Goal: Task Accomplishment & Management: Use online tool/utility

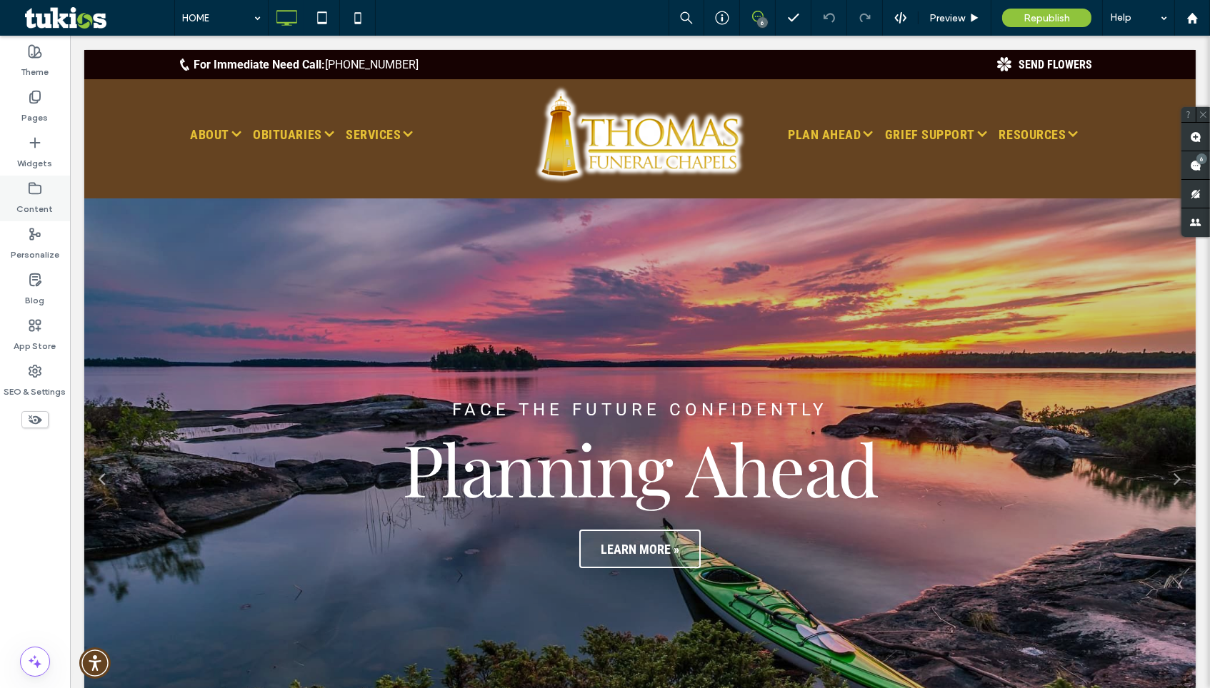
click at [41, 197] on label "Content" at bounding box center [35, 206] width 36 height 20
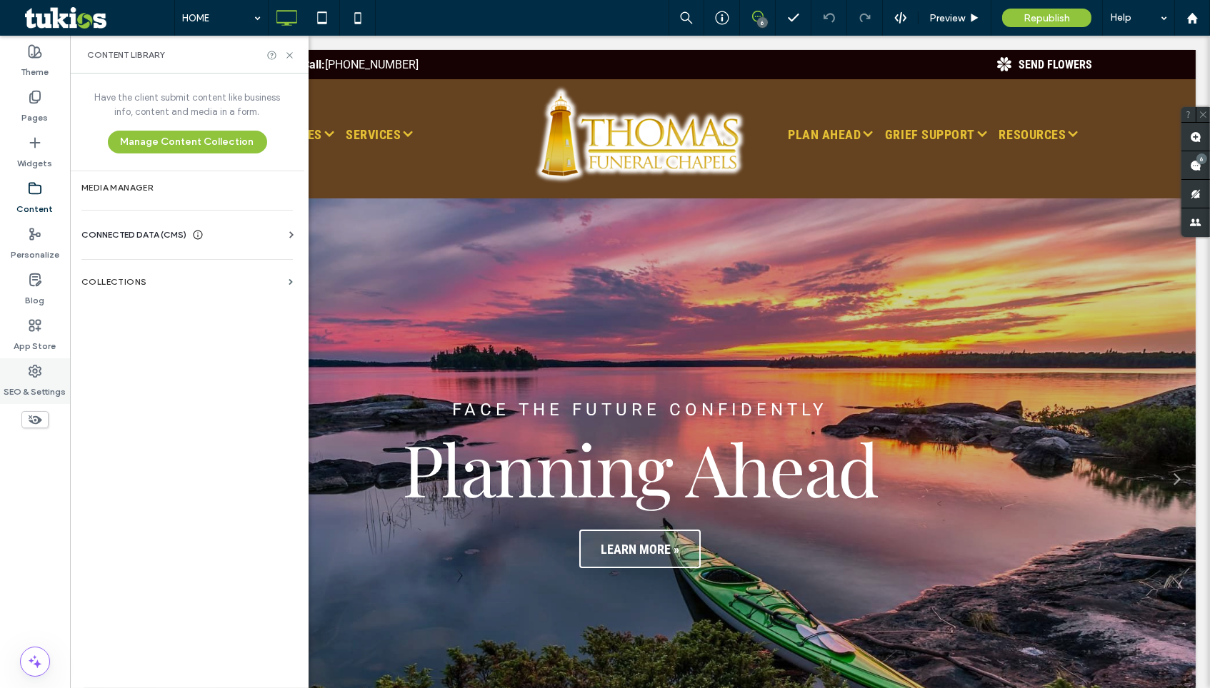
click at [34, 378] on label "SEO & Settings" at bounding box center [35, 388] width 62 height 20
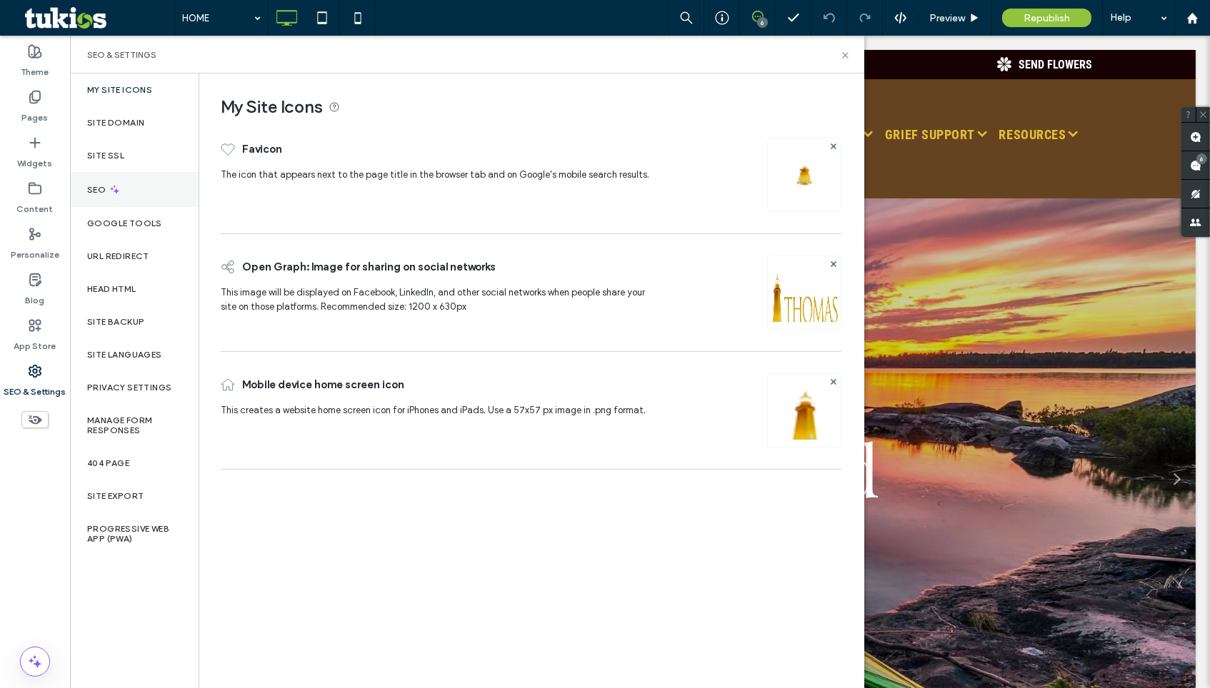
click at [145, 194] on div "SEO" at bounding box center [134, 189] width 129 height 35
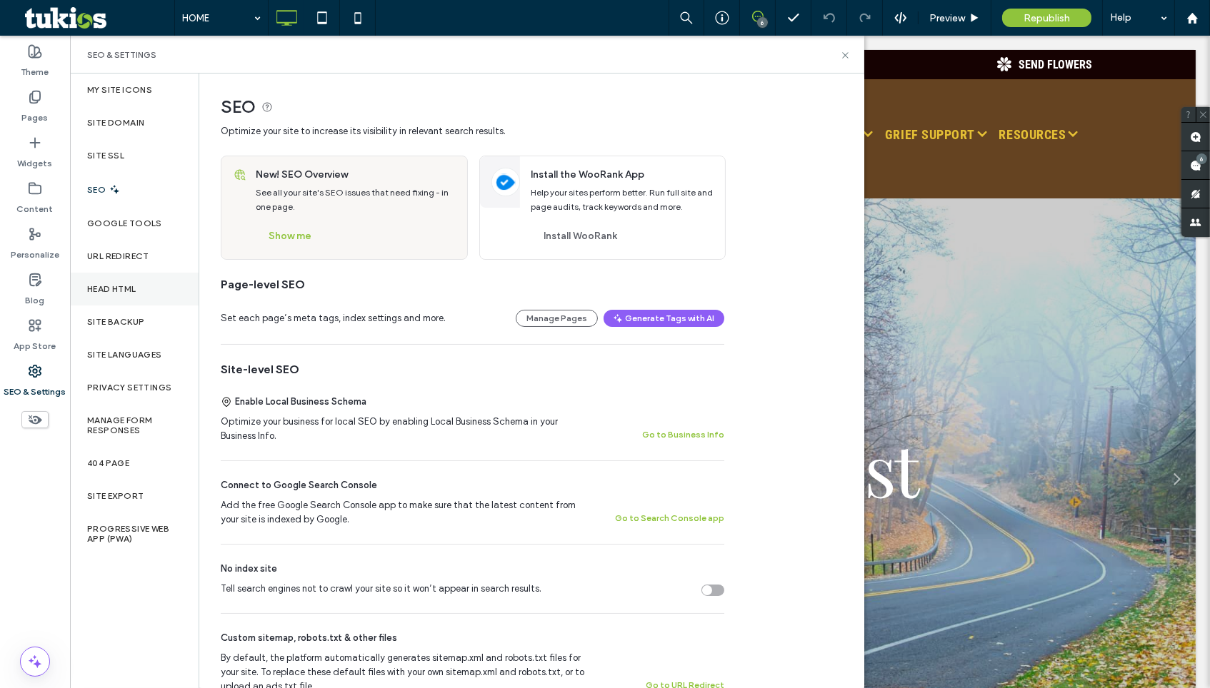
click at [135, 284] on label "Head HTML" at bounding box center [111, 289] width 49 height 10
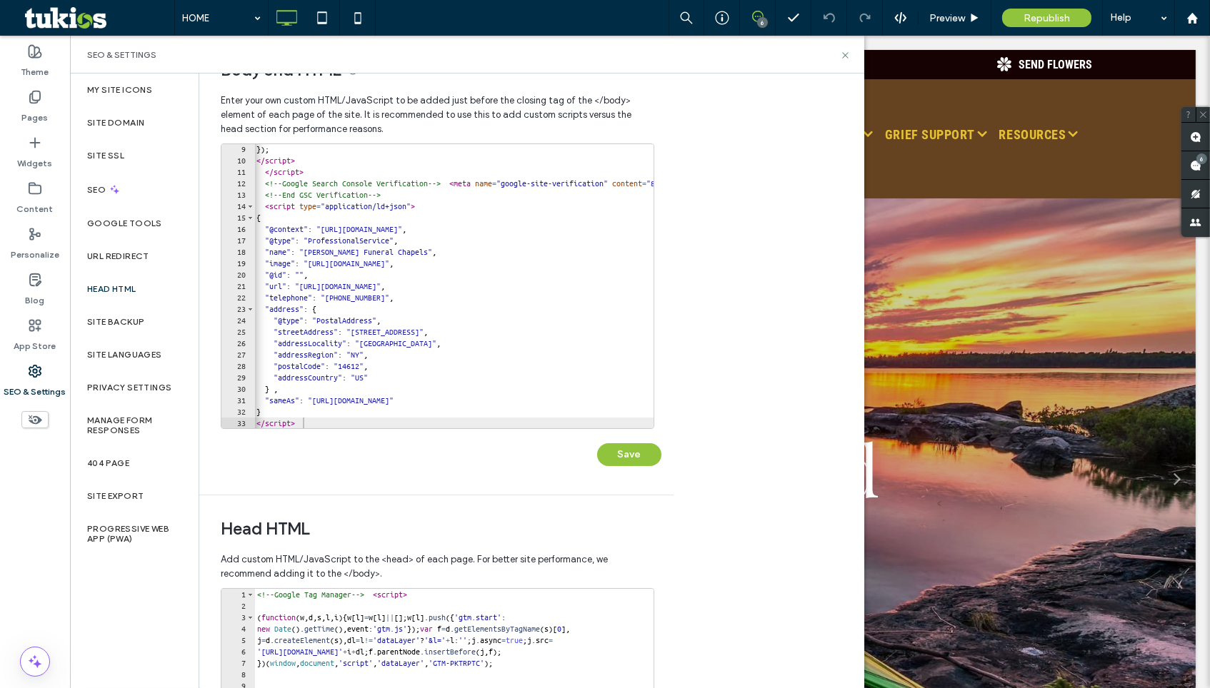
click at [389, 420] on div at bounding box center [616, 421] width 725 height 14
click at [324, 408] on div "}) ; </ script > </ script > <!-- Google Search Console Verification --> < meta…" at bounding box center [615, 296] width 725 height 307
type textarea "*********"
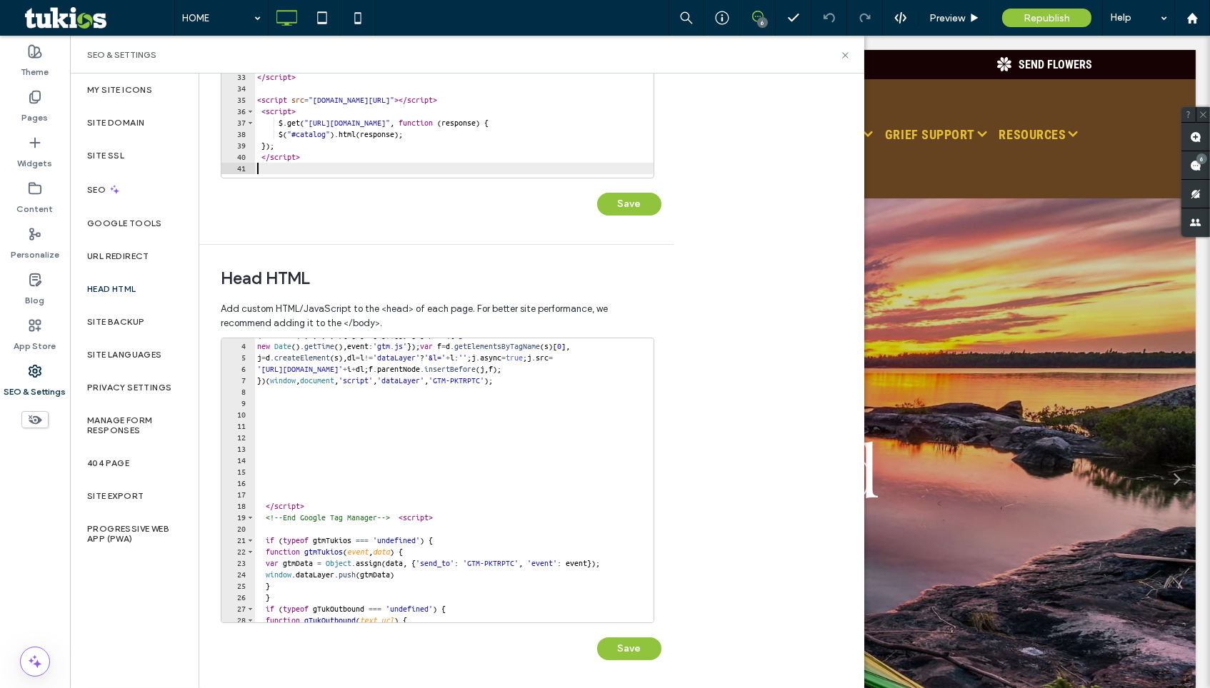
scroll to position [0, 0]
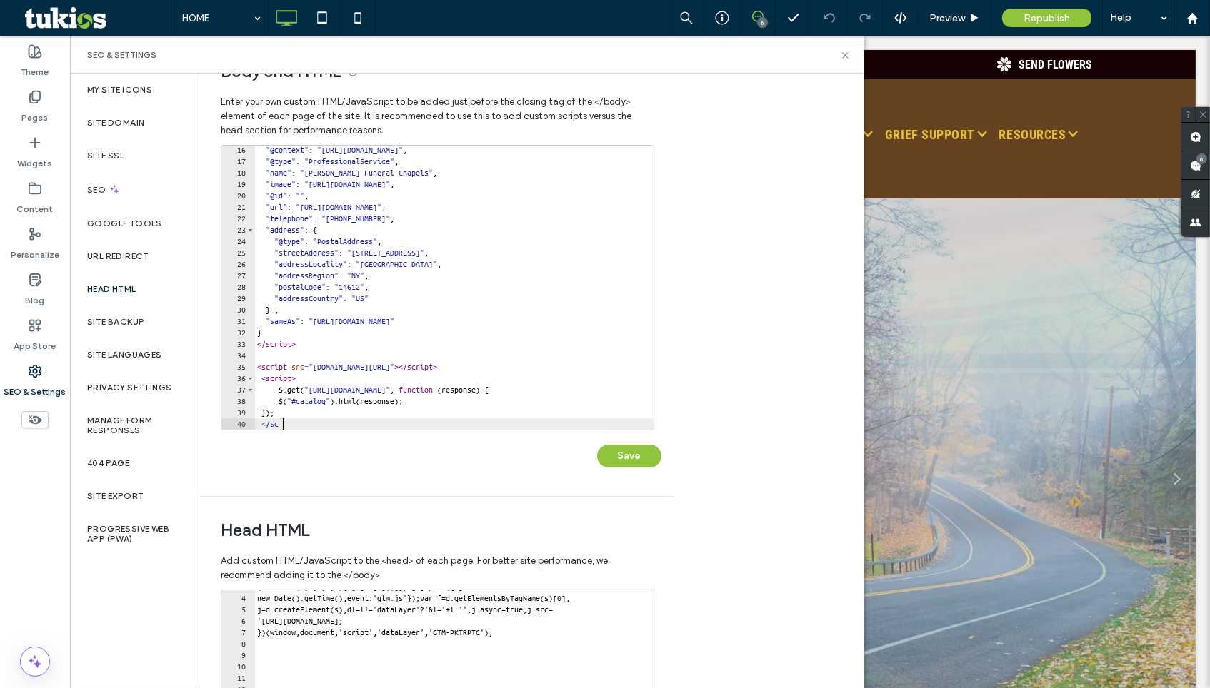
type textarea "*"
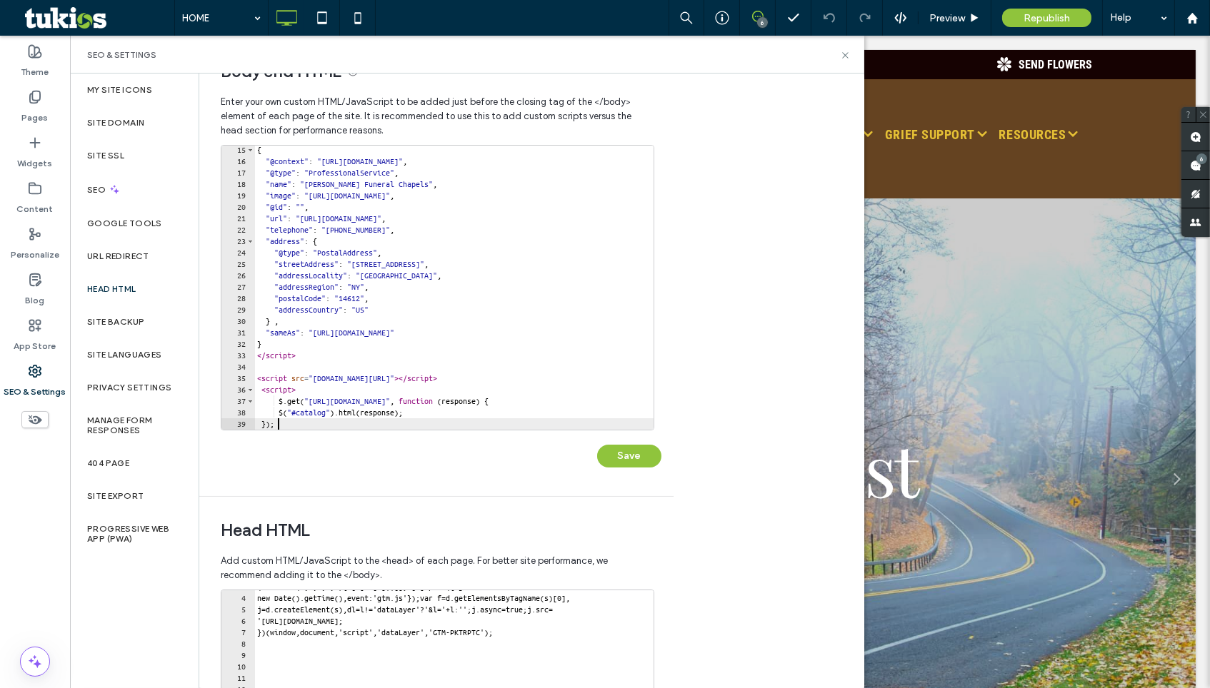
type textarea "*"
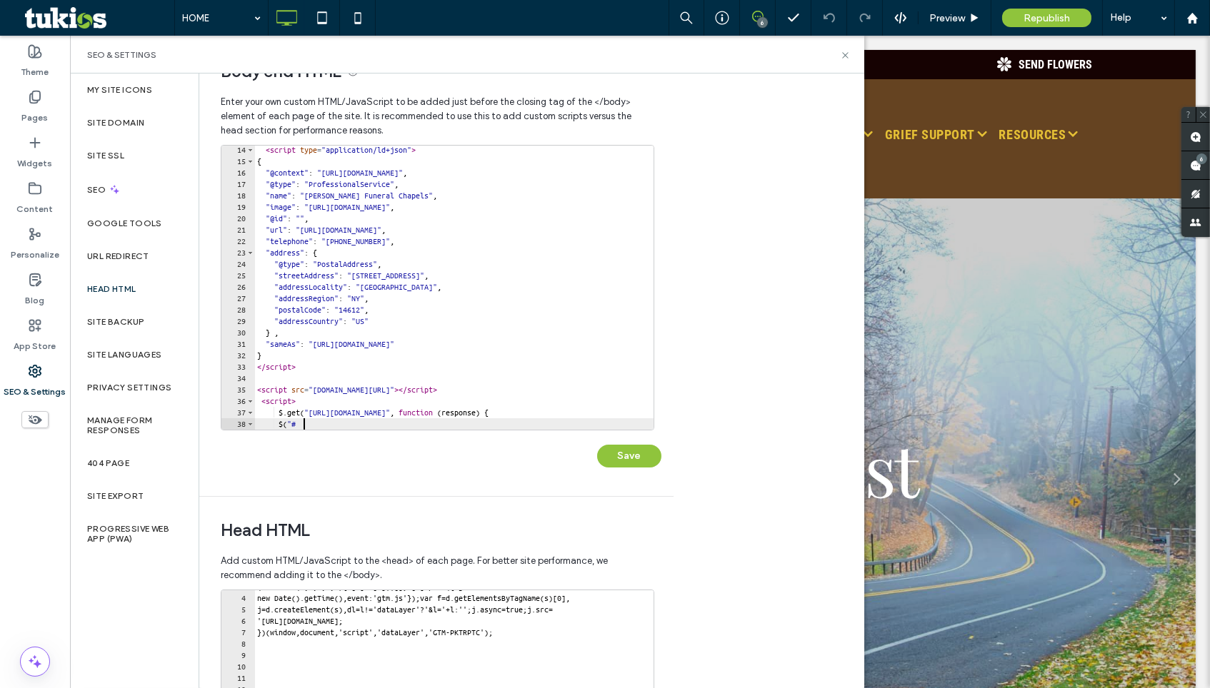
type textarea "*"
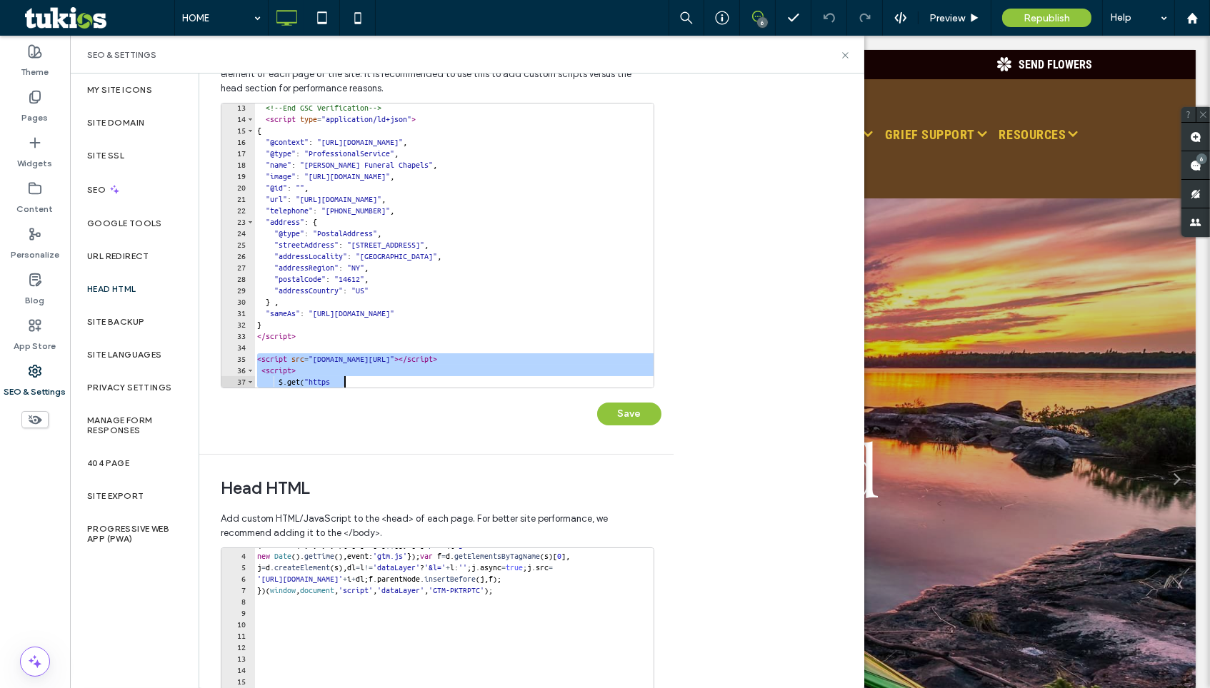
drag, startPoint x: 256, startPoint y: 359, endPoint x: 350, endPoint y: 388, distance: 98.0
click at [350, 388] on div "**********" at bounding box center [441, 271] width 441 height 337
type textarea "**********"
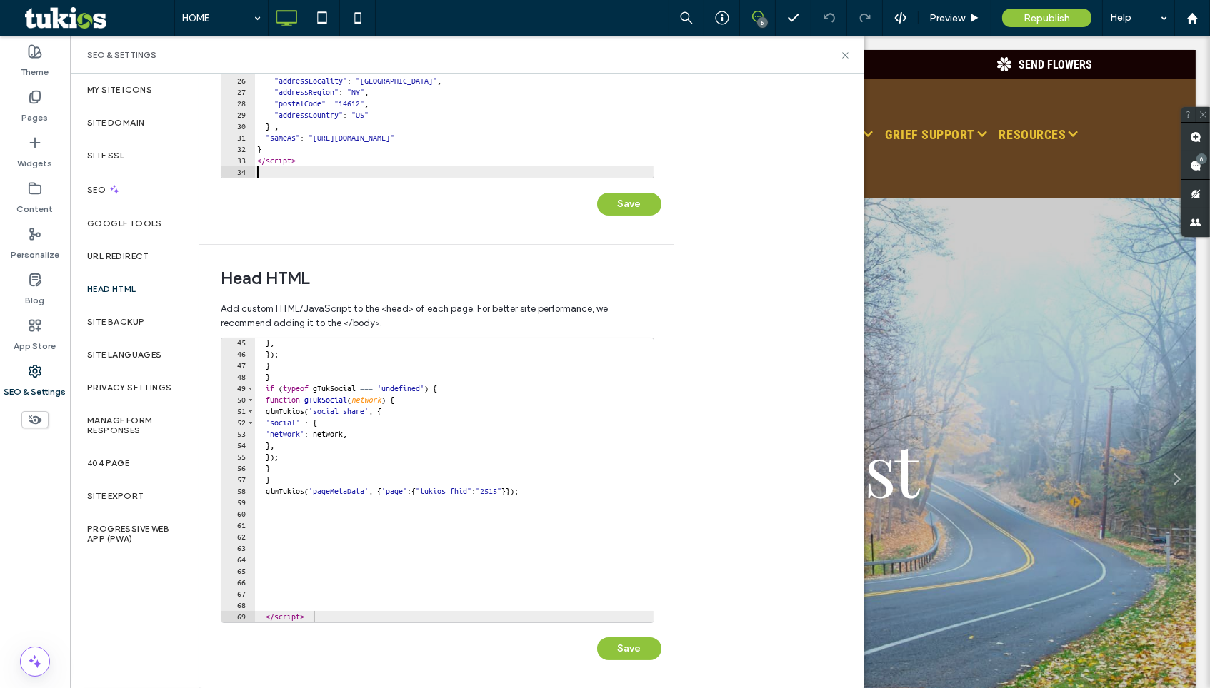
click at [268, 617] on div at bounding box center [467, 615] width 427 height 14
type textarea "*******"
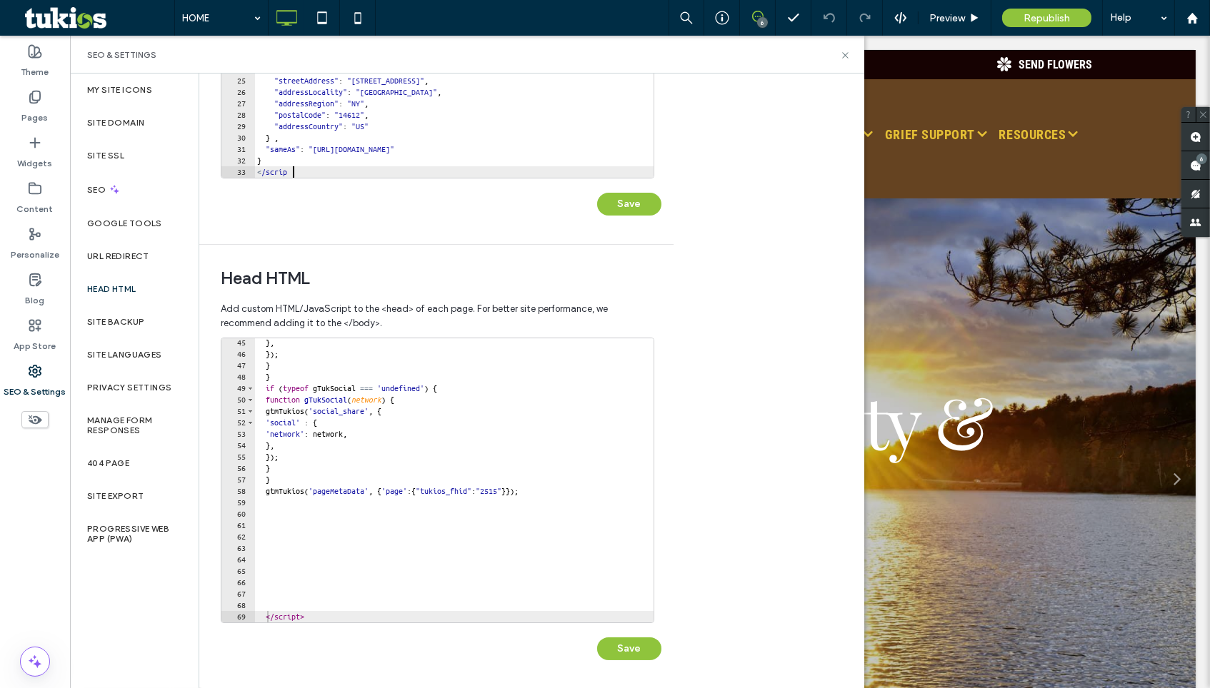
click at [251, 597] on div "67" at bounding box center [238, 593] width 34 height 11
type textarea "*********"
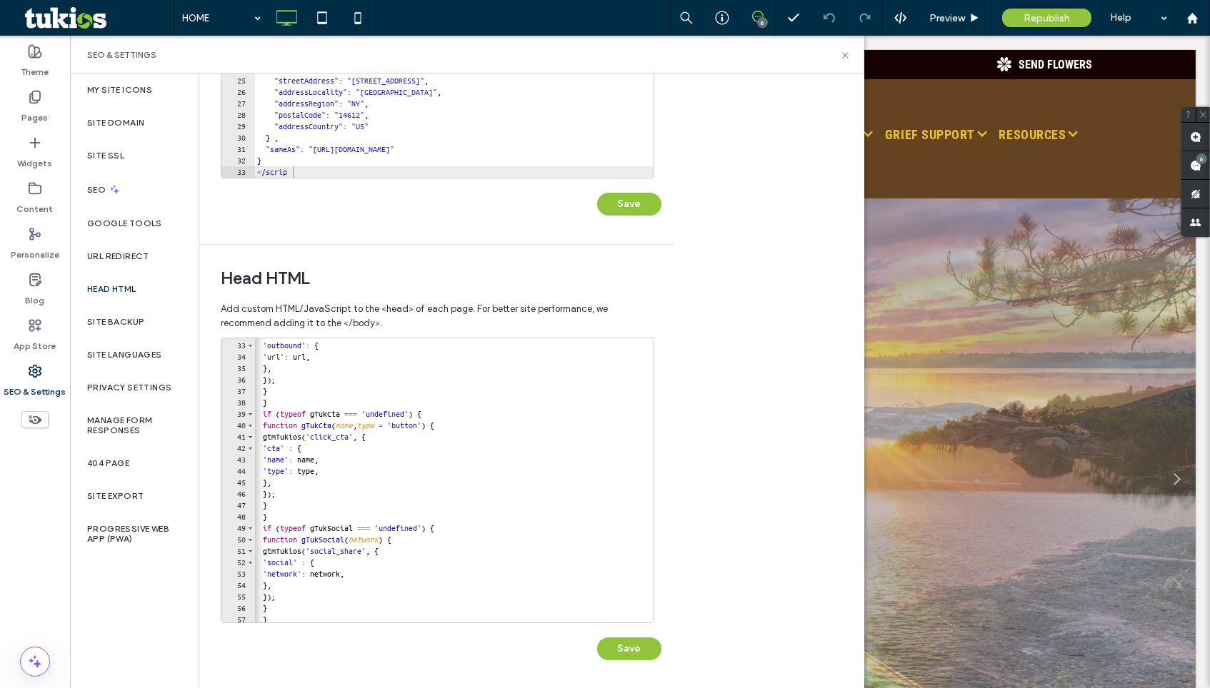
scroll to position [337, 0]
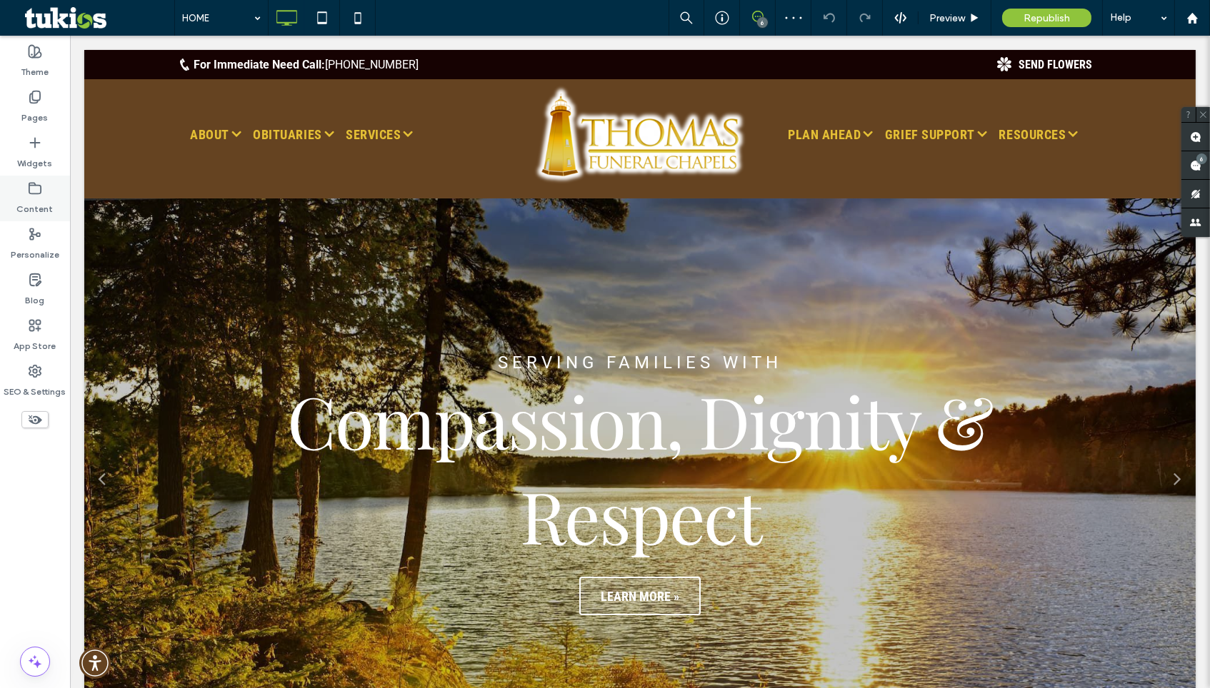
click at [48, 183] on div "Content" at bounding box center [35, 199] width 70 height 46
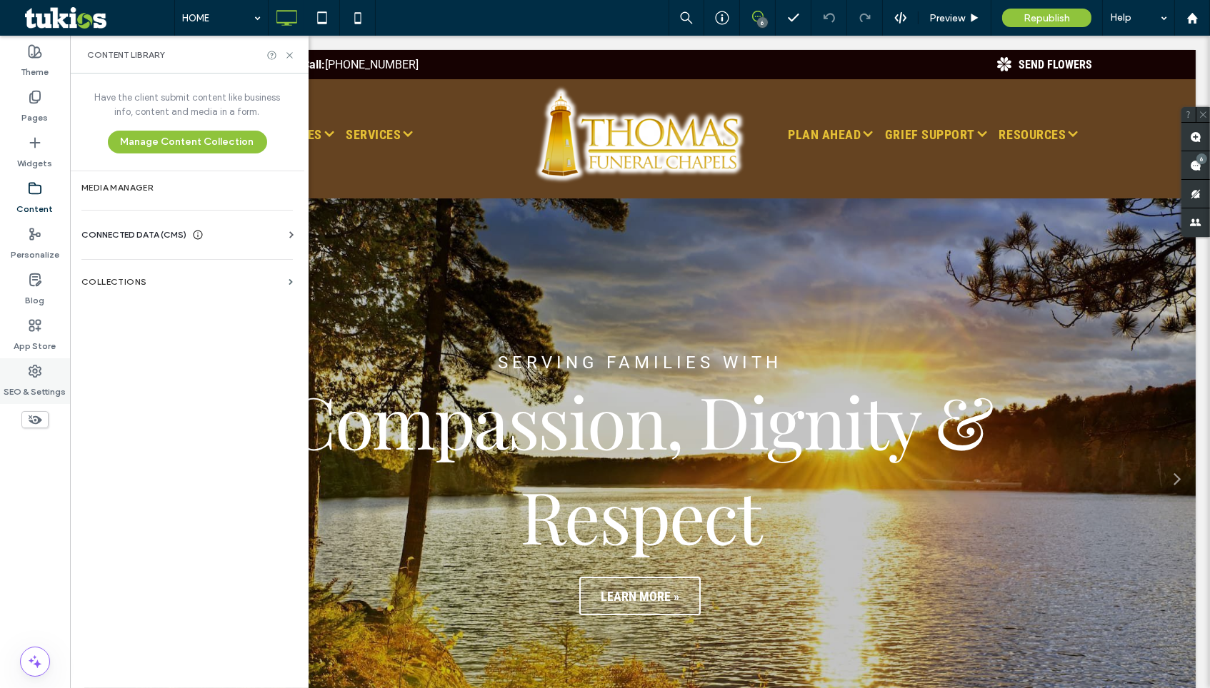
click at [39, 359] on div "SEO & Settings" at bounding box center [35, 381] width 70 height 46
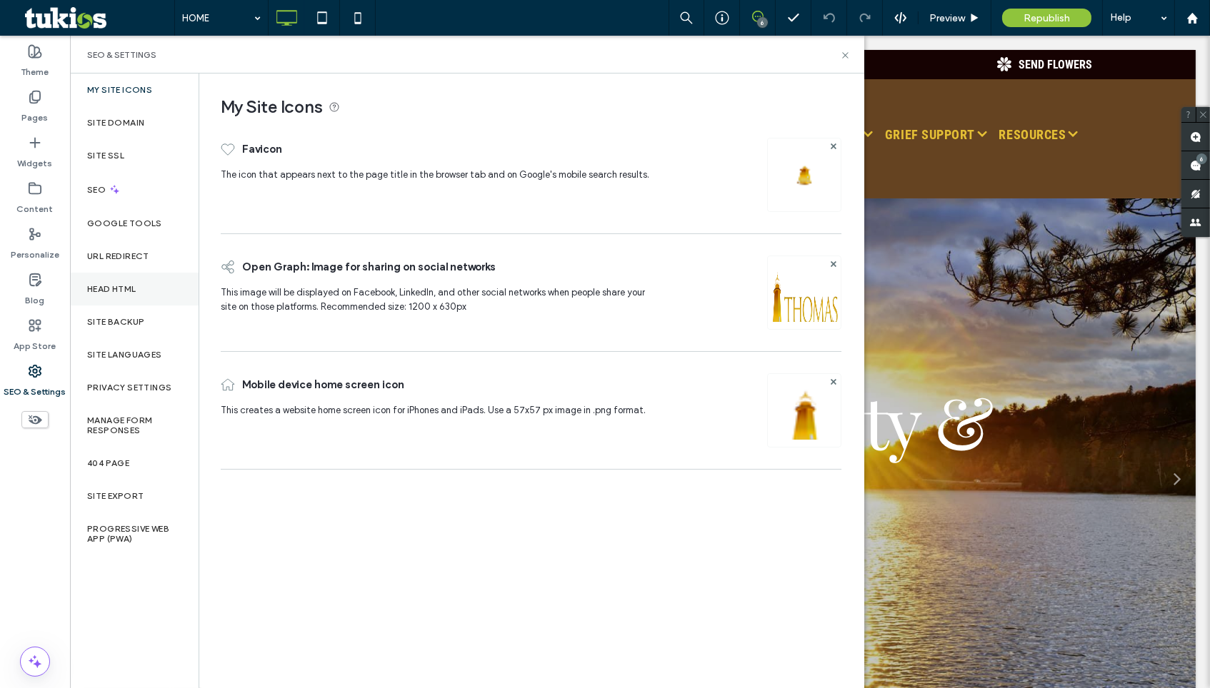
click at [151, 278] on div "Head HTML" at bounding box center [134, 289] width 129 height 33
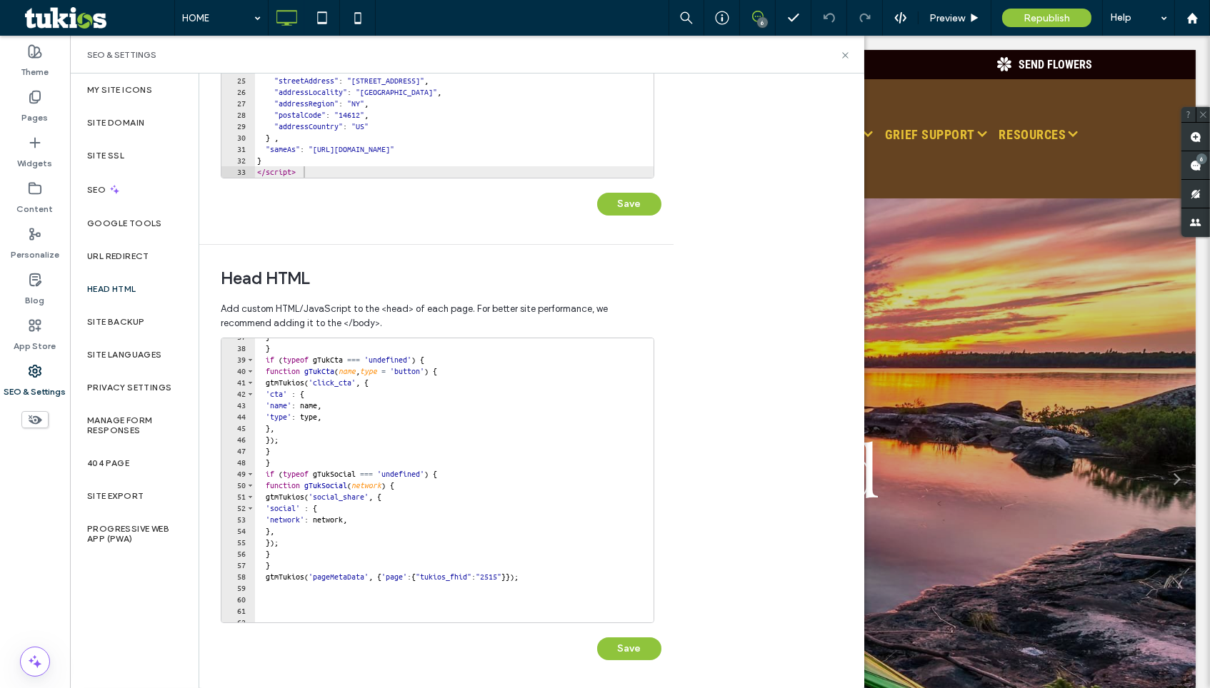
scroll to position [503, 0]
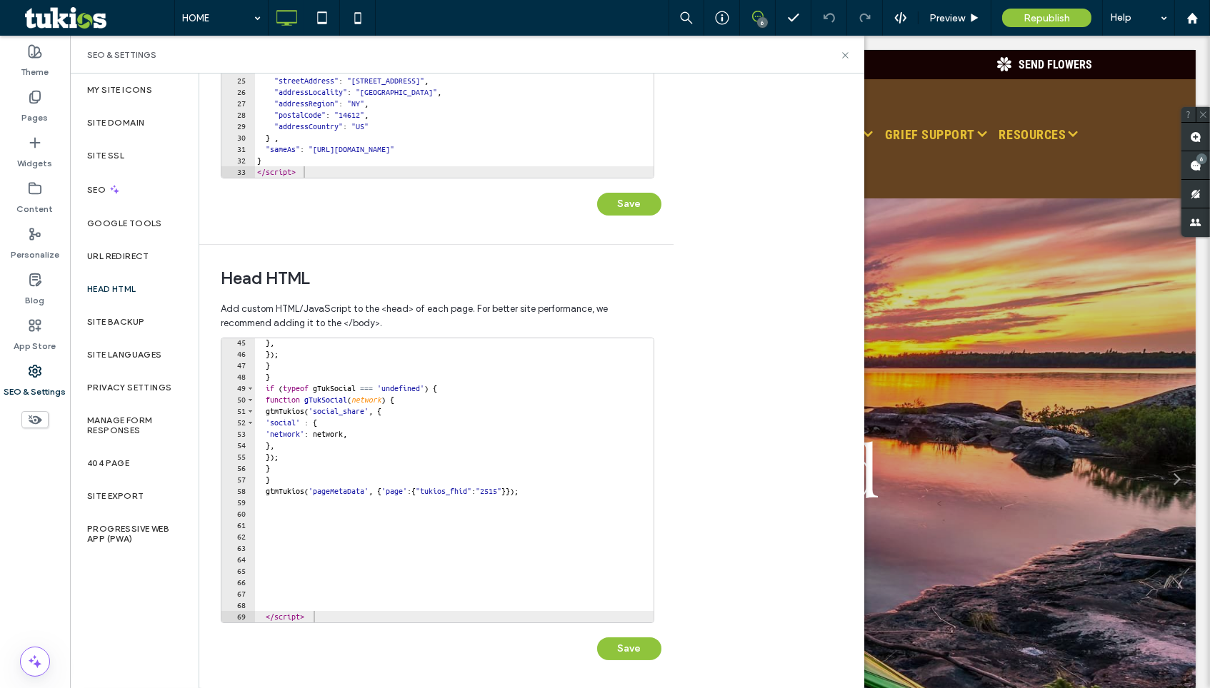
click at [345, 615] on div at bounding box center [467, 615] width 427 height 14
click at [349, 575] on div "} , }) ; } } if ( typeof gTukSocial === 'undefined' ) { function gTukSocial ( n…" at bounding box center [467, 490] width 427 height 307
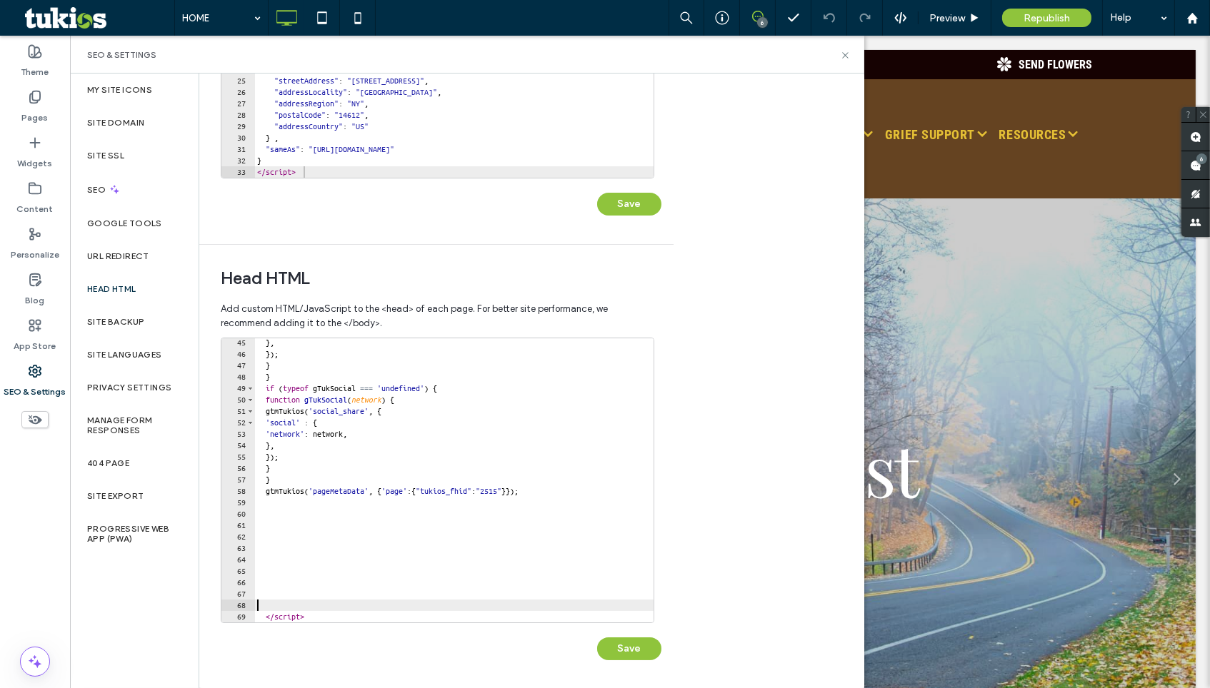
type textarea "*********"
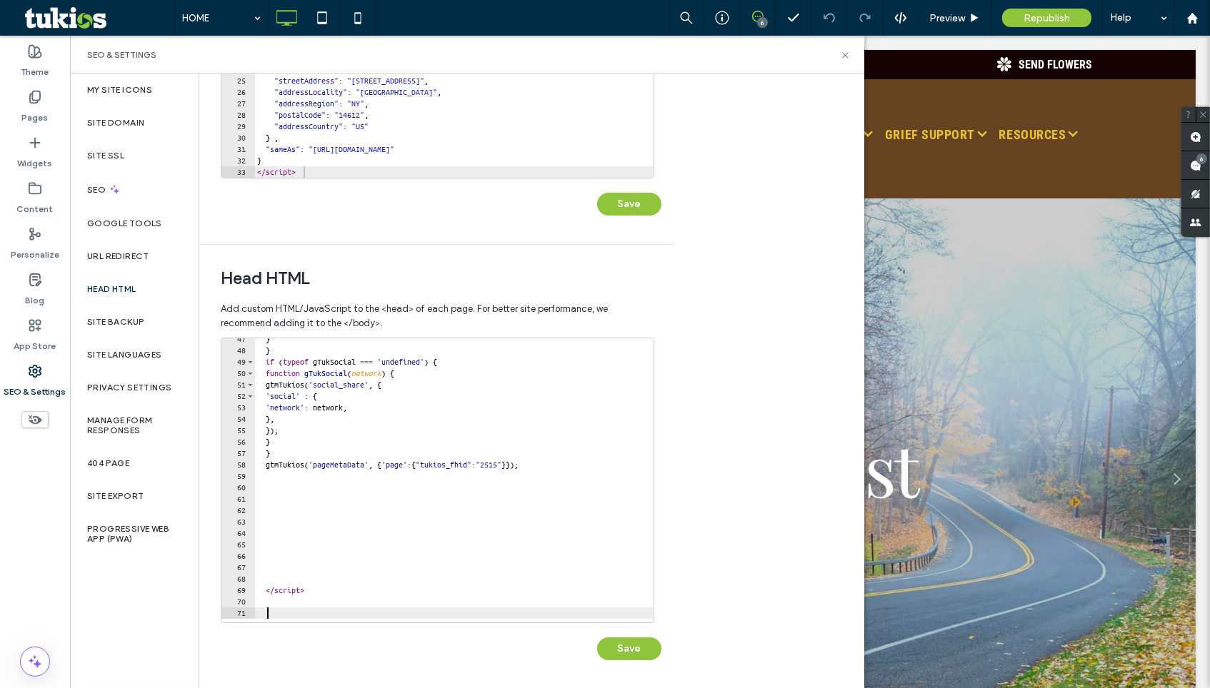
scroll to position [526, 0]
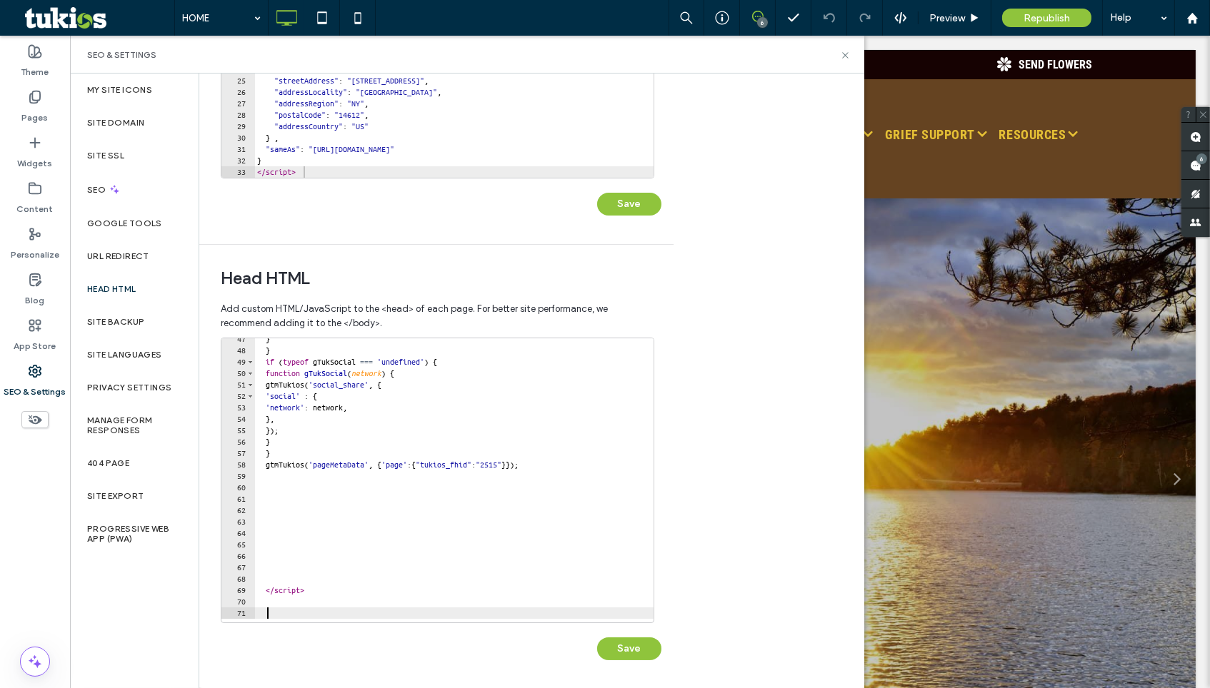
paste textarea "Cursor at row 71"
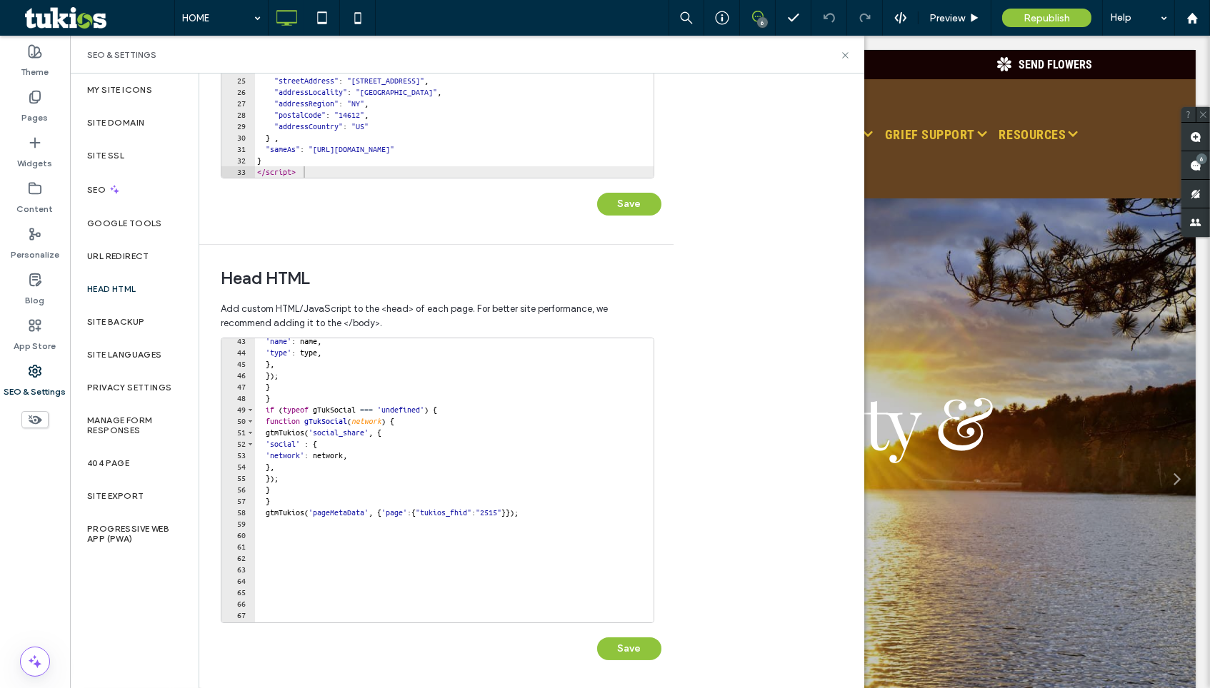
scroll to position [479, 0]
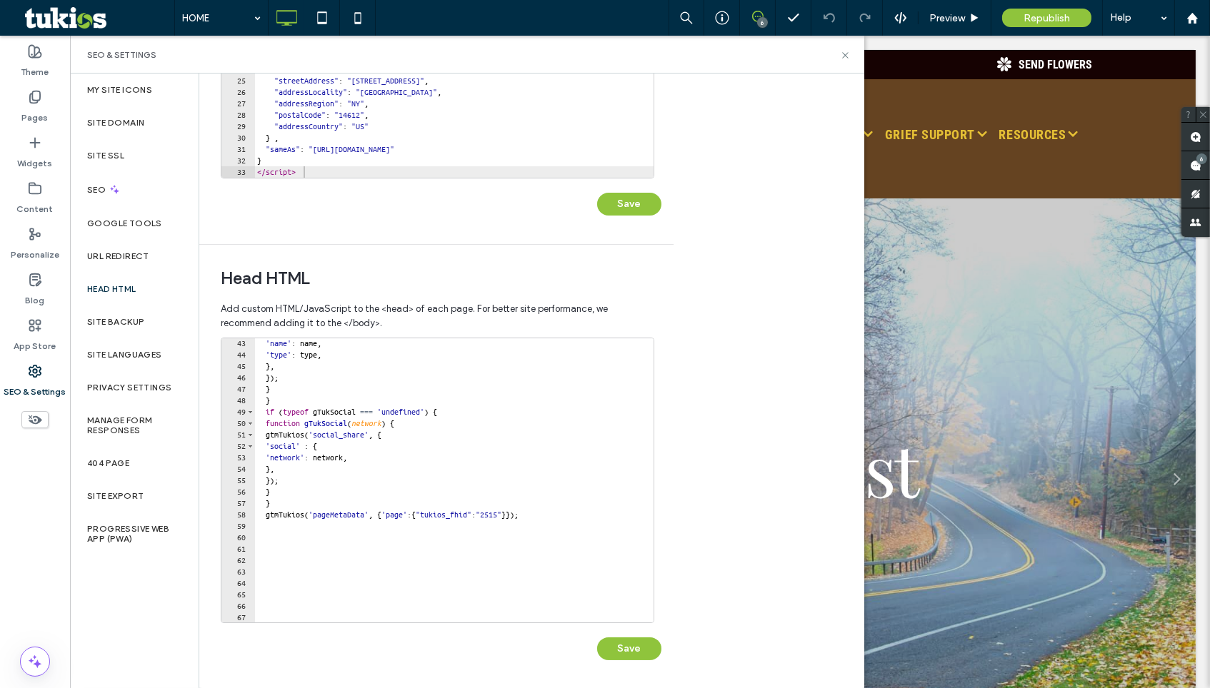
click at [337, 172] on div at bounding box center [616, 171] width 725 height 14
click at [330, 164] on div at bounding box center [616, 171] width 725 height 14
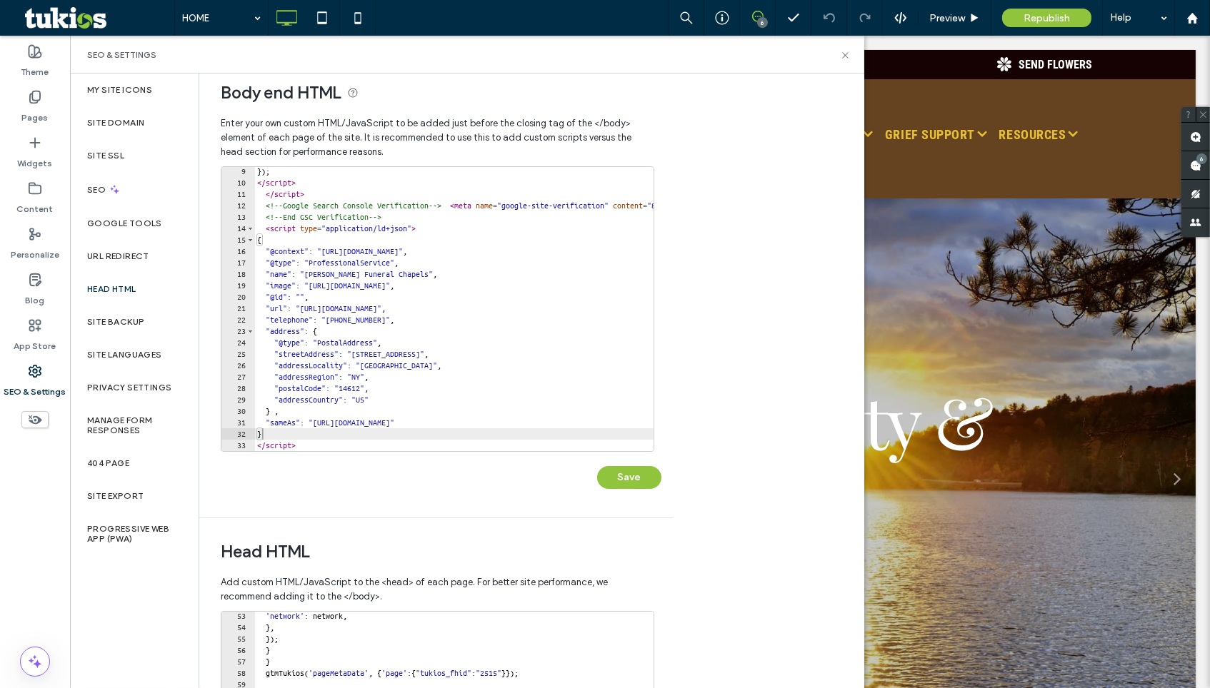
scroll to position [92, 0]
click at [340, 441] on div at bounding box center [616, 444] width 725 height 14
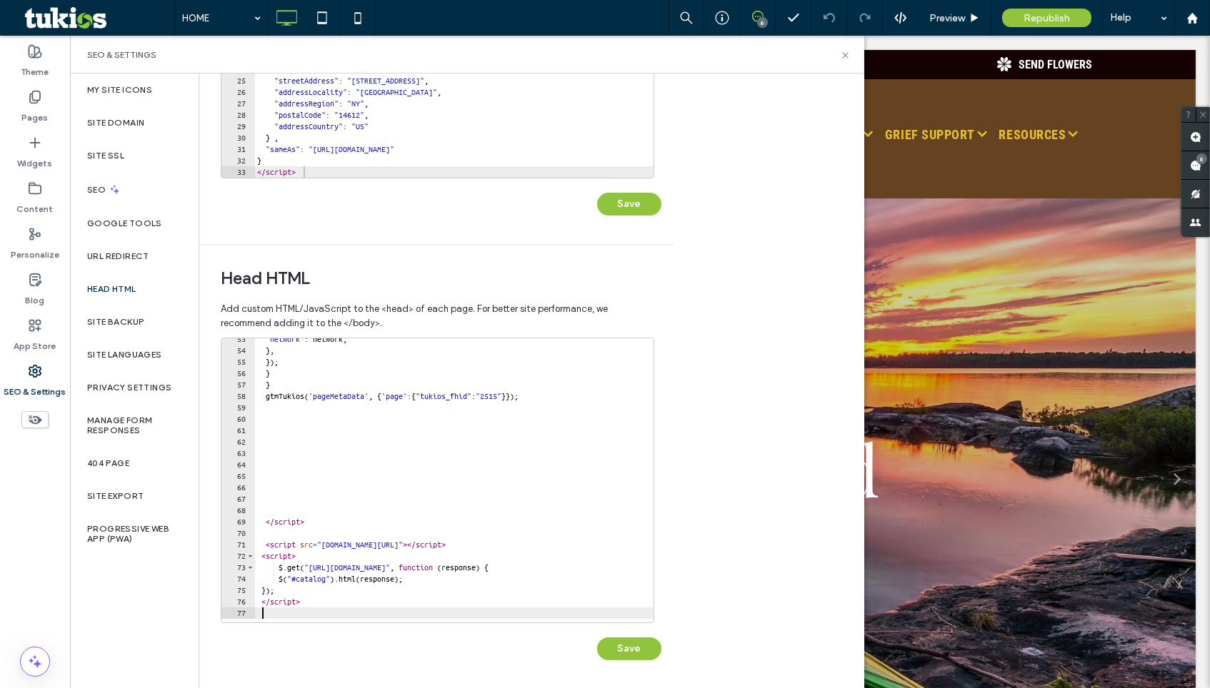
click at [350, 154] on div "}) ; </ script > </ script > <!-- Google Search Console Verification --> < meta…" at bounding box center [616, 45] width 725 height 307
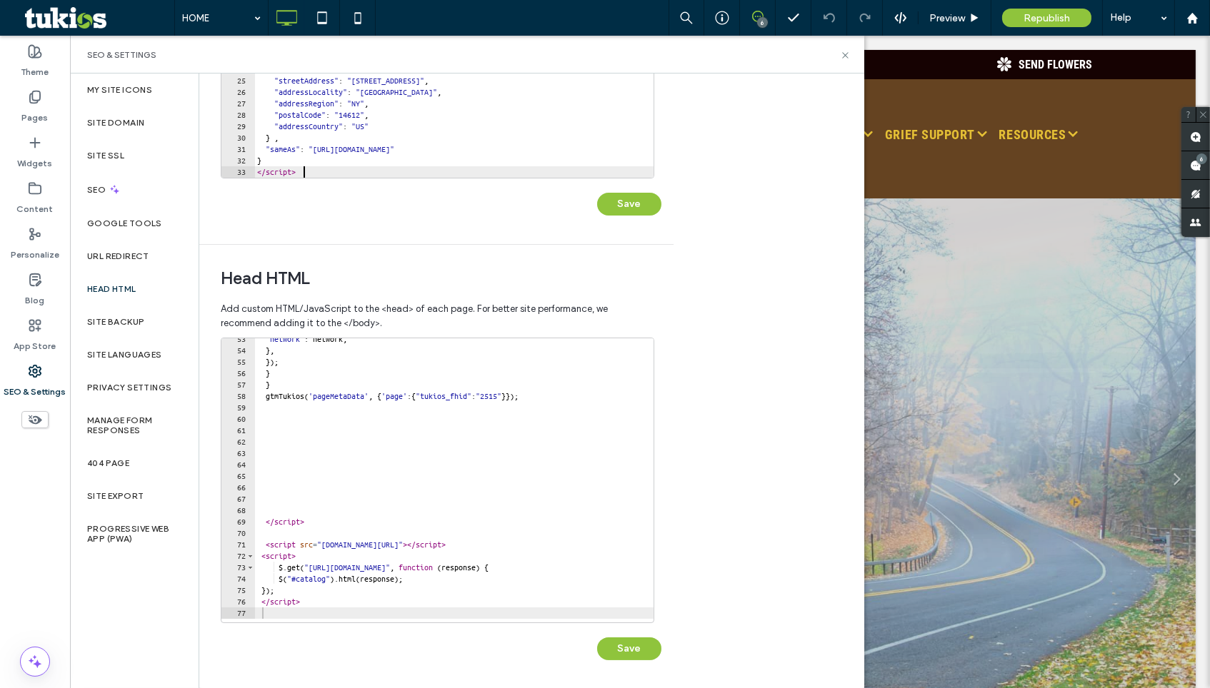
type textarea "*********"
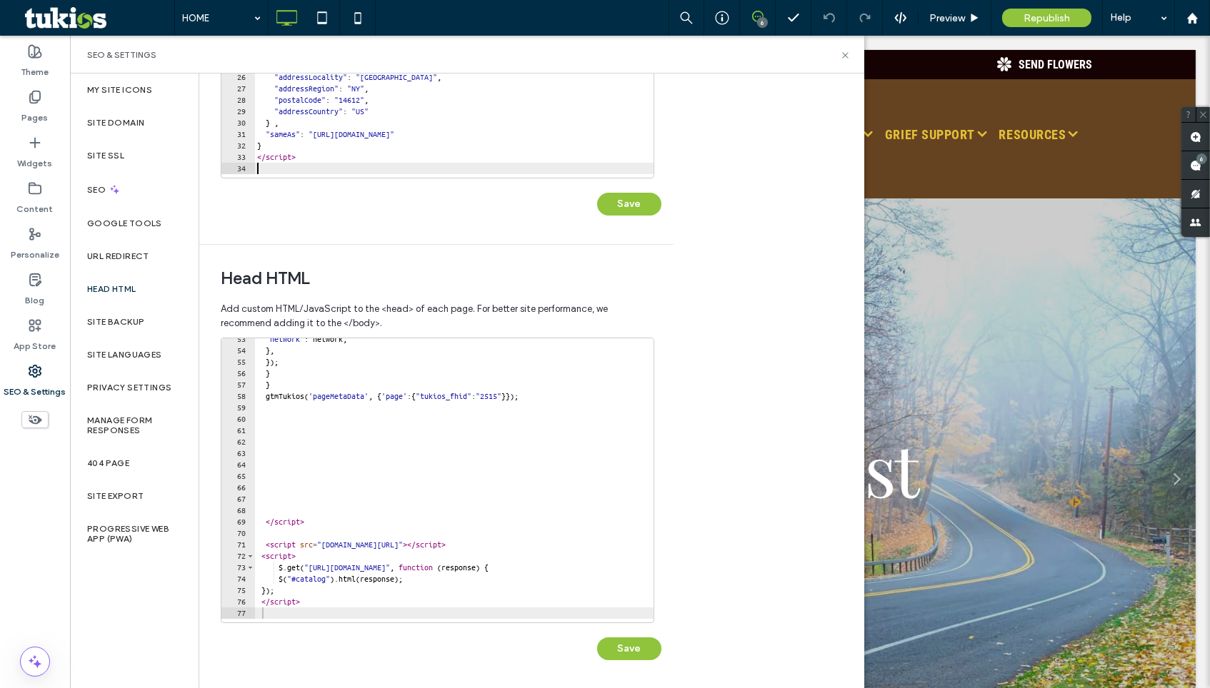
scroll to position [115, 0]
paste textarea "**********"
type textarea "**********"
click at [622, 202] on button "Save" at bounding box center [629, 204] width 64 height 23
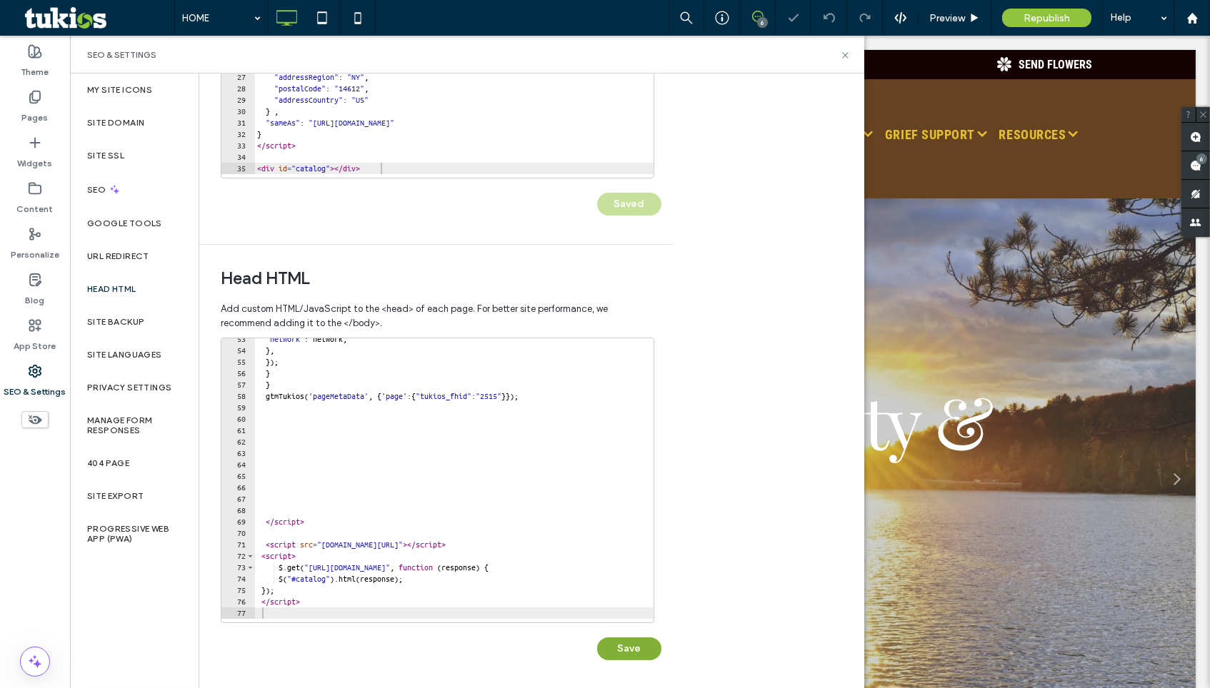
click at [624, 650] on button "Save" at bounding box center [629, 649] width 64 height 23
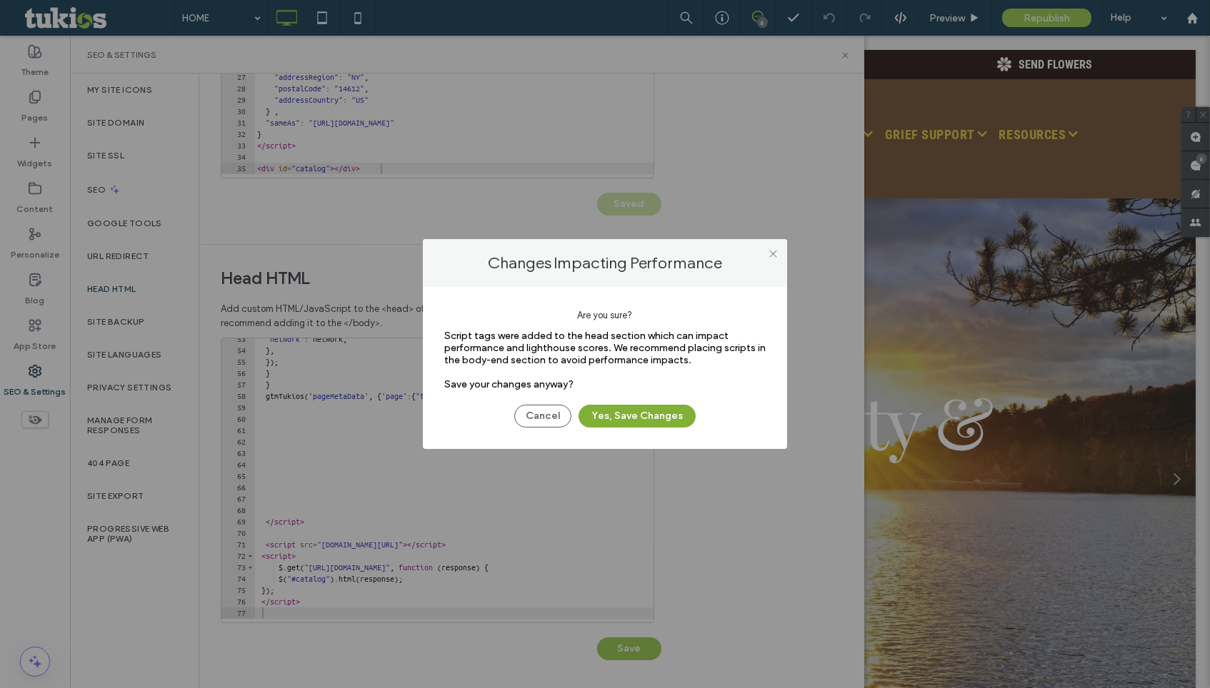
click at [664, 416] on button "Yes, Save Changes" at bounding box center [636, 416] width 117 height 23
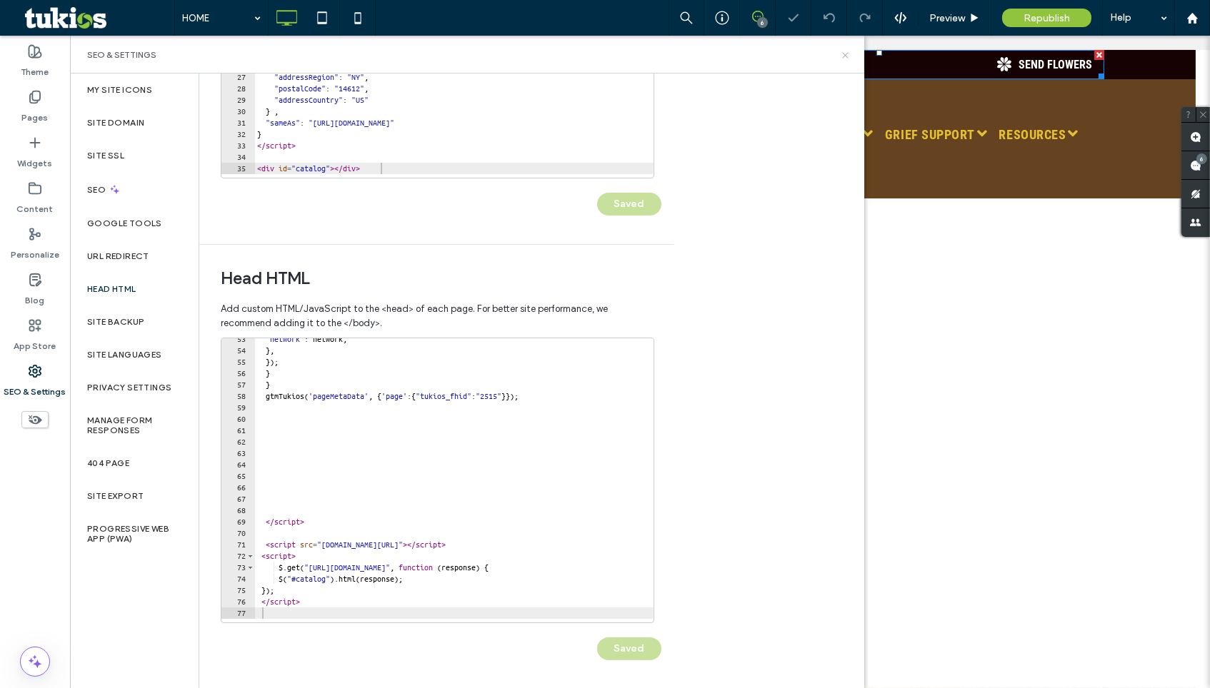
click at [845, 51] on icon at bounding box center [845, 55] width 11 height 11
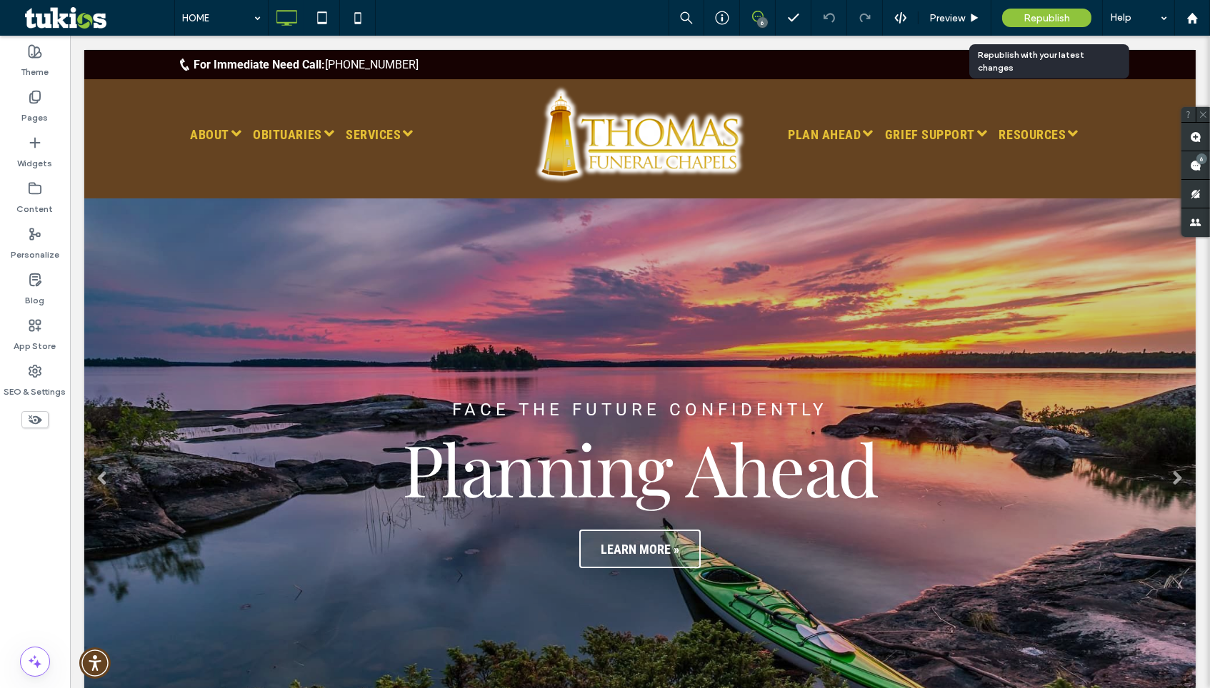
click at [1035, 16] on span "Republish" at bounding box center [1046, 18] width 46 height 12
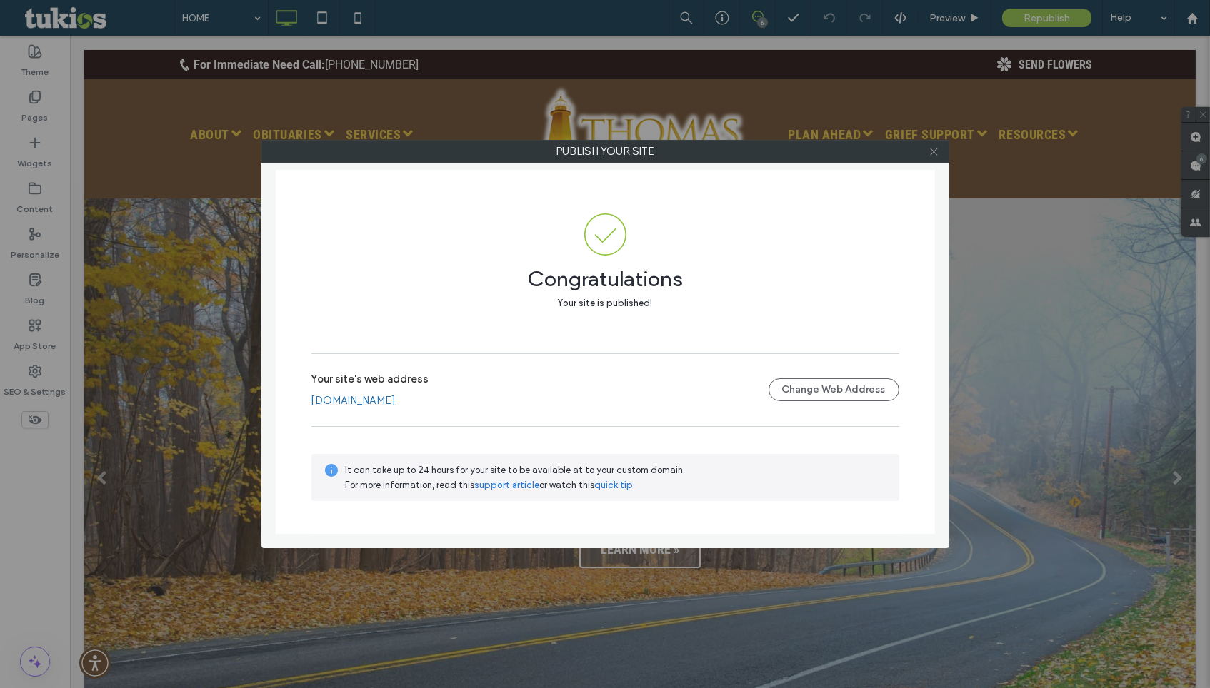
click at [933, 156] on icon at bounding box center [933, 151] width 11 height 11
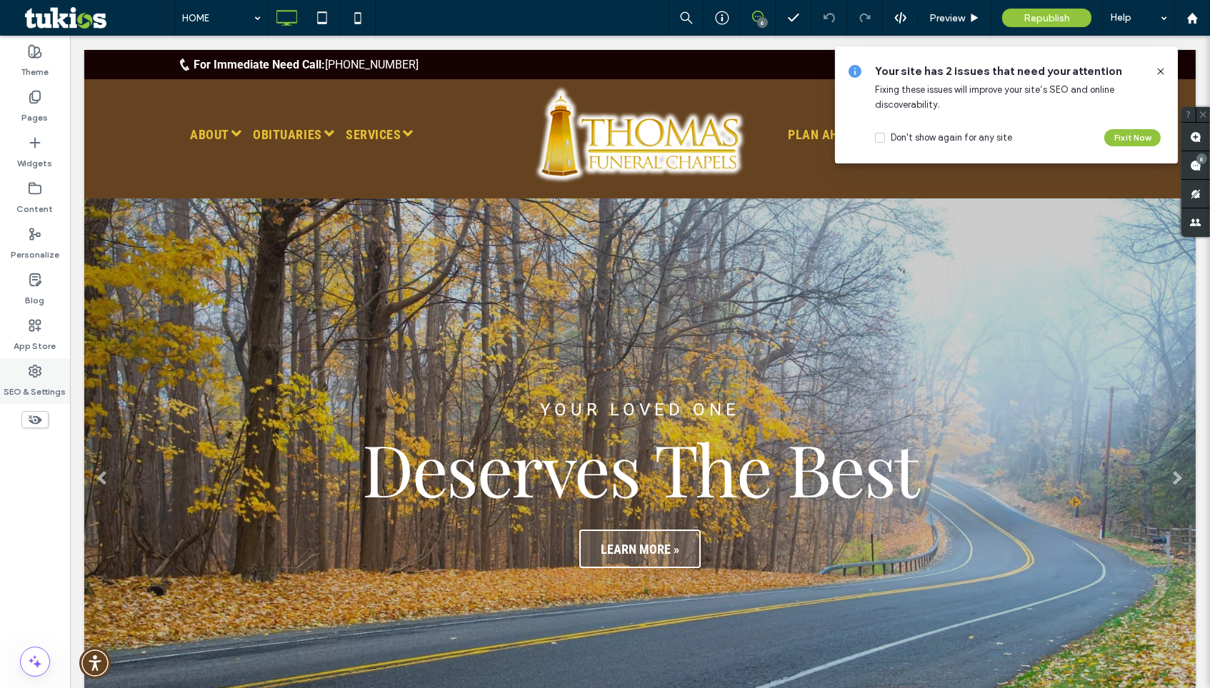
click at [36, 364] on icon at bounding box center [35, 371] width 14 height 14
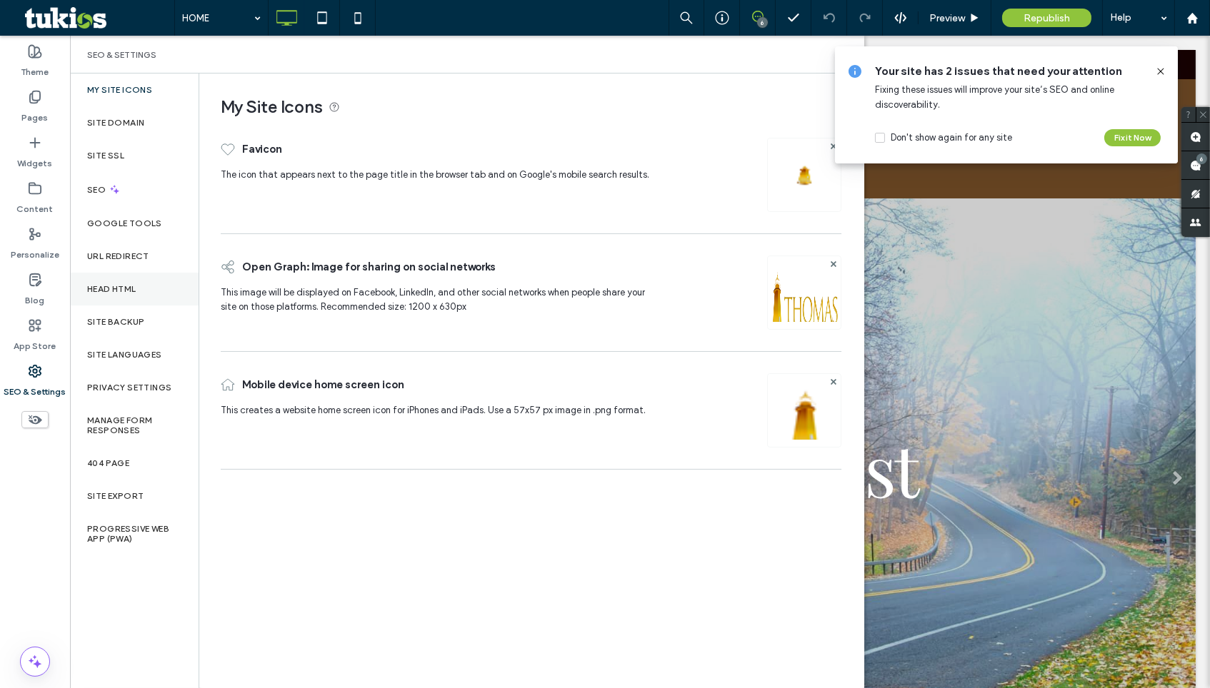
click at [115, 284] on label "Head HTML" at bounding box center [111, 289] width 49 height 10
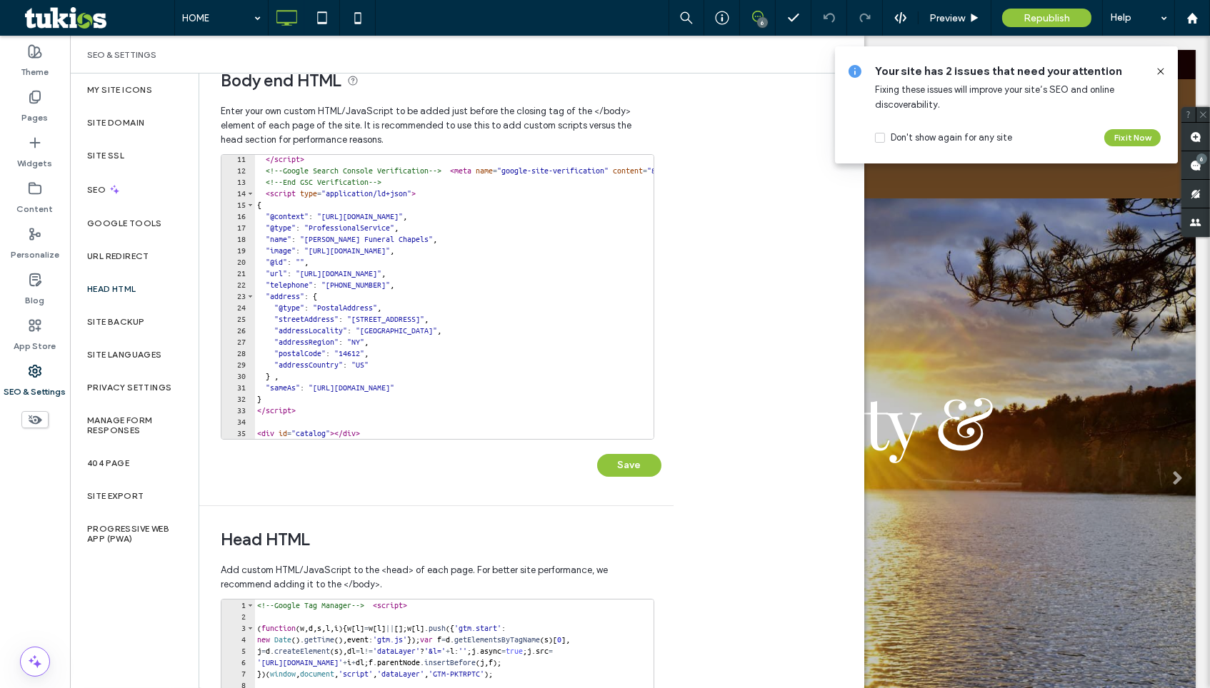
scroll to position [43, 0]
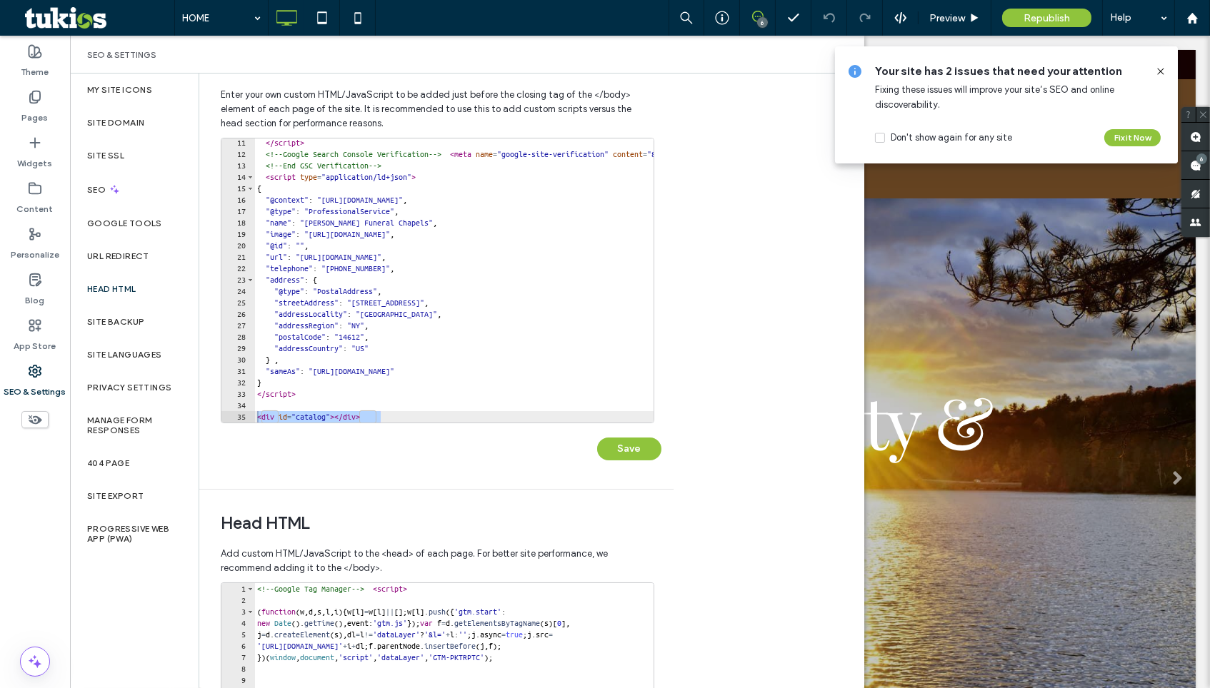
drag, startPoint x: 388, startPoint y: 416, endPoint x: 248, endPoint y: 406, distance: 141.0
click at [248, 406] on div "11 12 13 14 15 16 17 18 19 20 21 22 23 24 25 26 27 28 29 30 31 32 33 34 35 </ s…" at bounding box center [437, 281] width 433 height 286
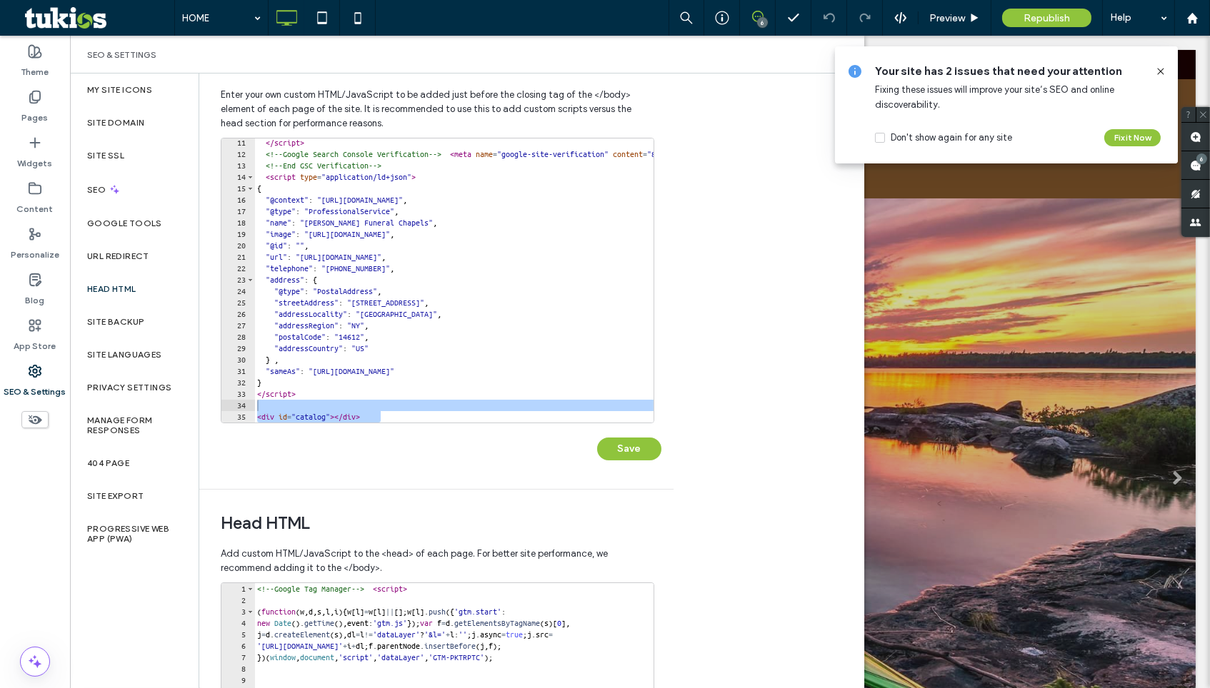
click at [396, 412] on div at bounding box center [616, 415] width 725 height 14
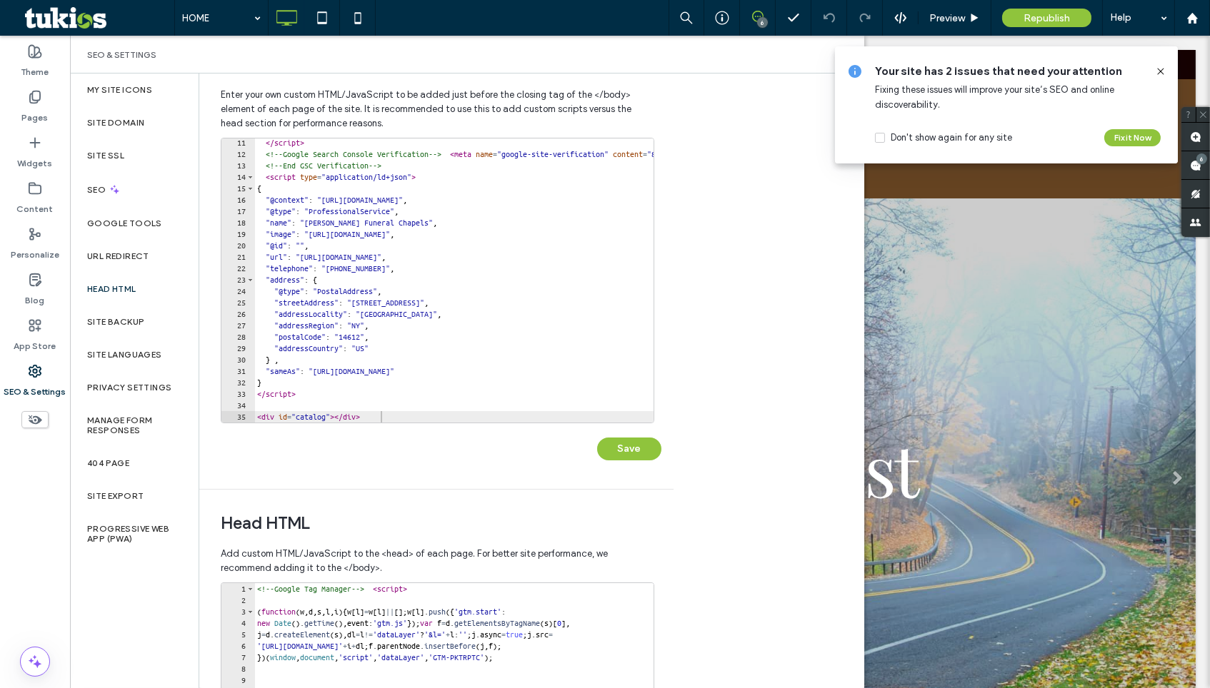
click at [401, 411] on div at bounding box center [616, 415] width 725 height 14
click at [399, 418] on div at bounding box center [616, 415] width 725 height 14
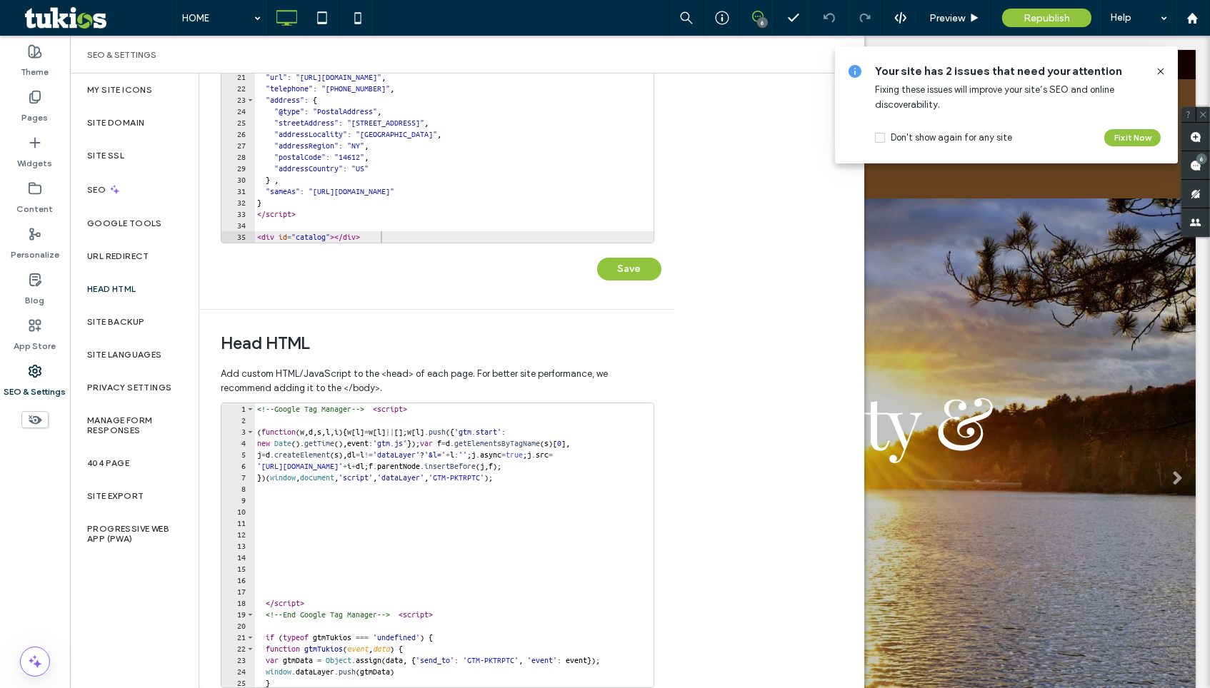
scroll to position [222, 0]
click at [1160, 69] on icon at bounding box center [1160, 71] width 11 height 11
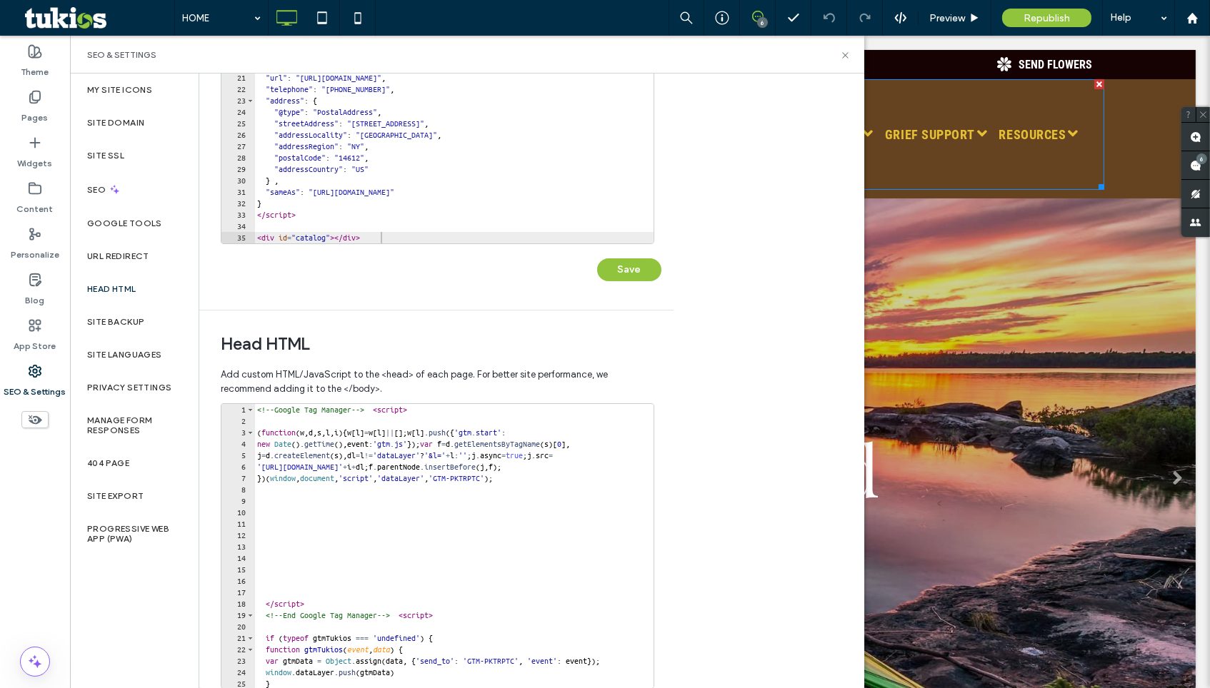
click at [603, 225] on div "</ script > <!-- Google Search Console Verification --> < meta name = "google-s…" at bounding box center [616, 111] width 725 height 307
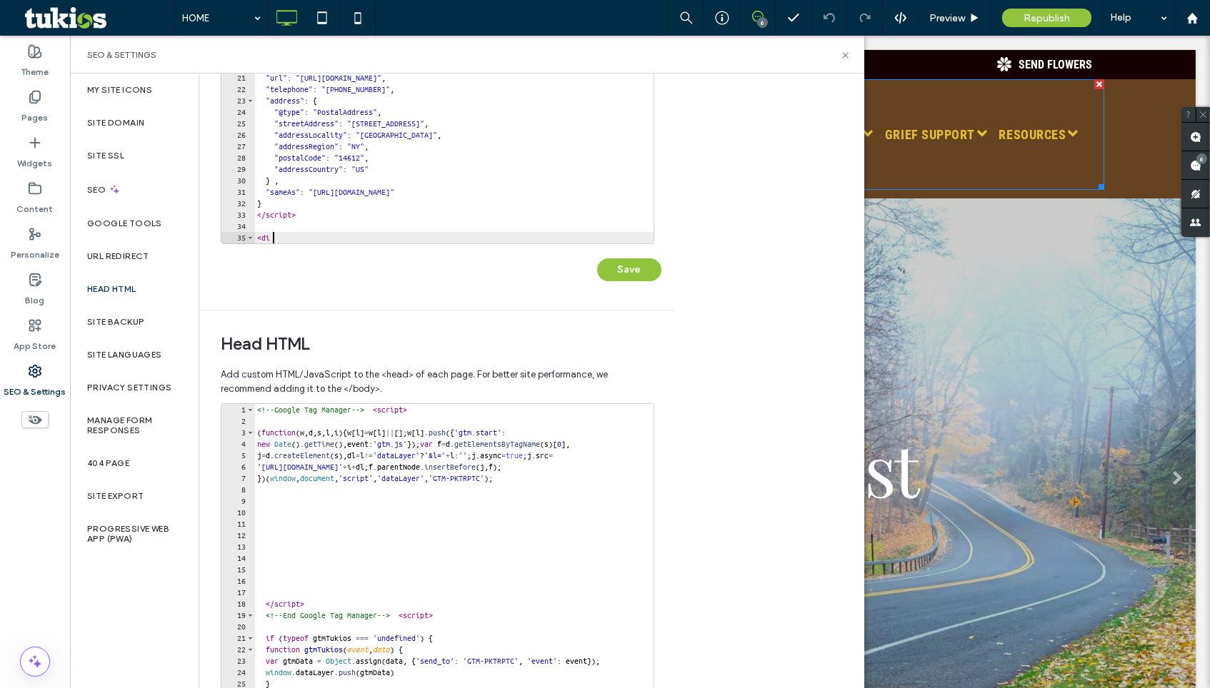
type textarea "*"
type textarea "*********"
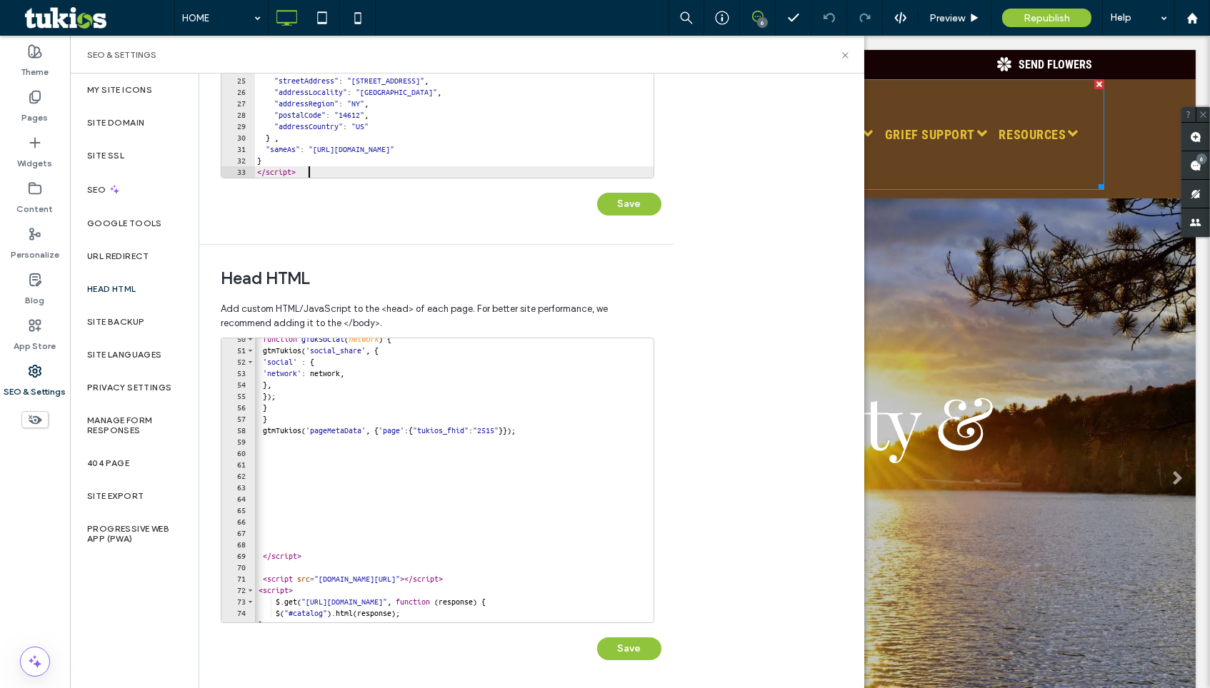
scroll to position [0, 6]
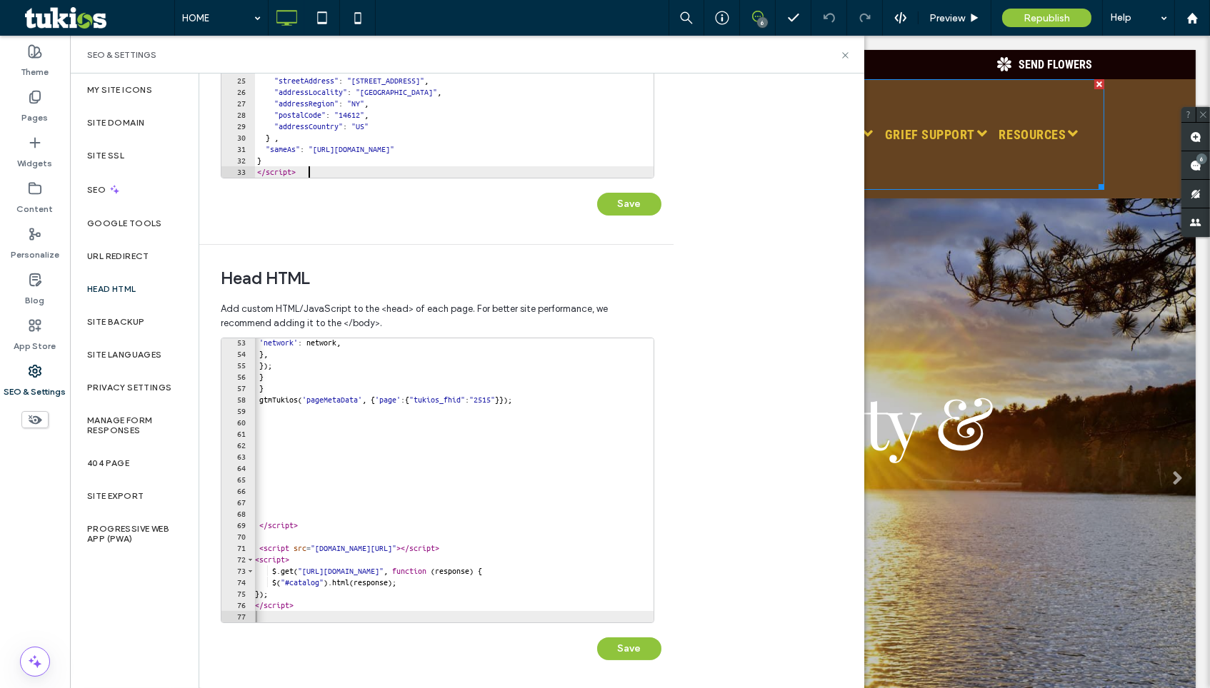
click at [261, 553] on div "'network' : network , } , }) ; } } gtmTukios ( 'pageMetaData' , { 'page' : { "t…" at bounding box center [523, 490] width 551 height 307
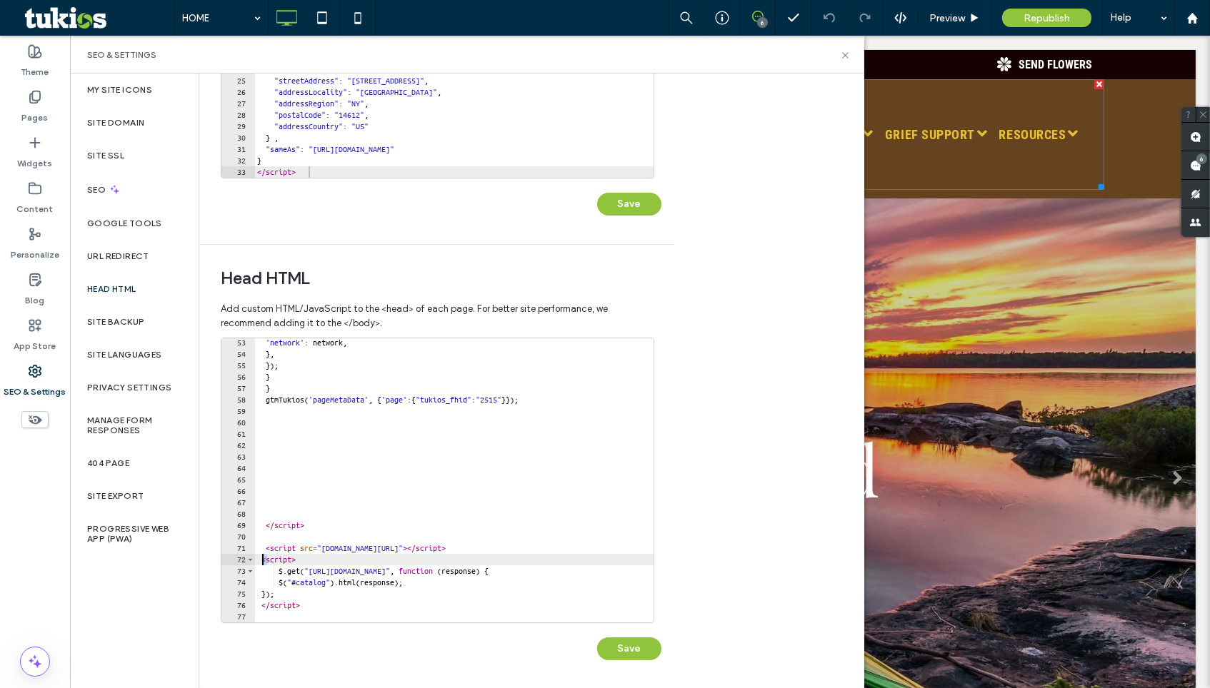
click at [264, 550] on div "'network' : network , } , }) ; } } gtmTukios ( 'pageMetaData' , { 'page' : { "t…" at bounding box center [529, 490] width 551 height 307
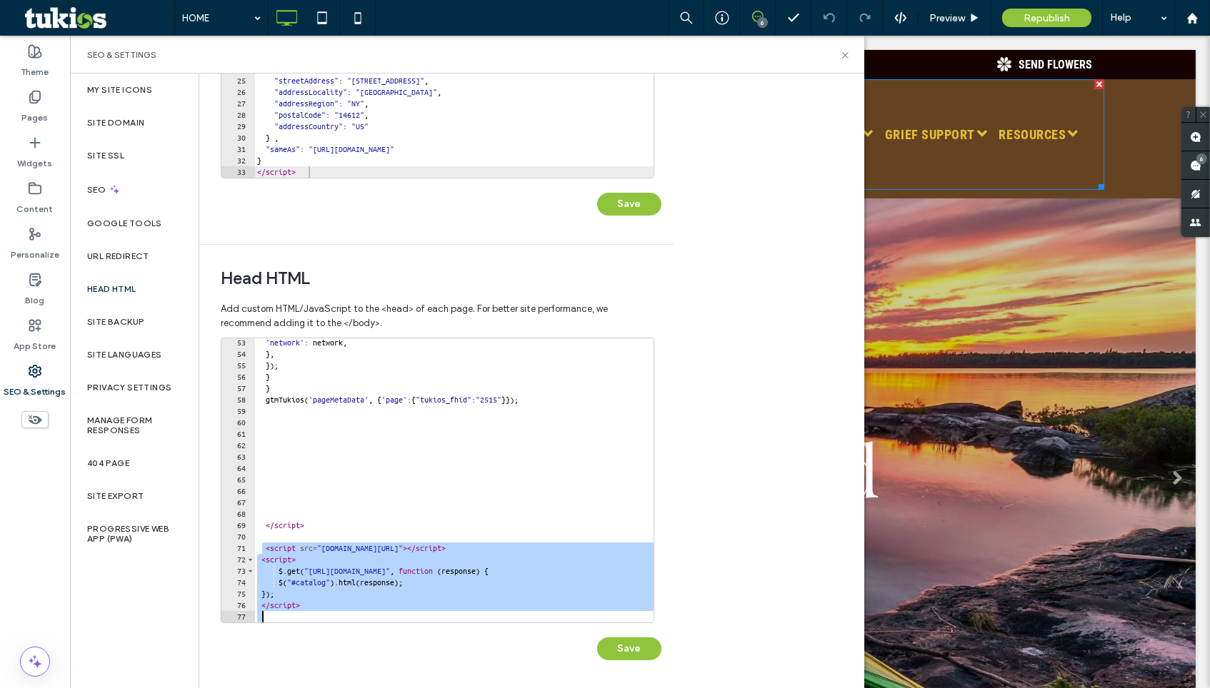
drag, startPoint x: 264, startPoint y: 548, endPoint x: 363, endPoint y: 630, distance: 128.3
click at [363, 630] on div "**********" at bounding box center [441, 506] width 441 height 337
type textarea "*********"
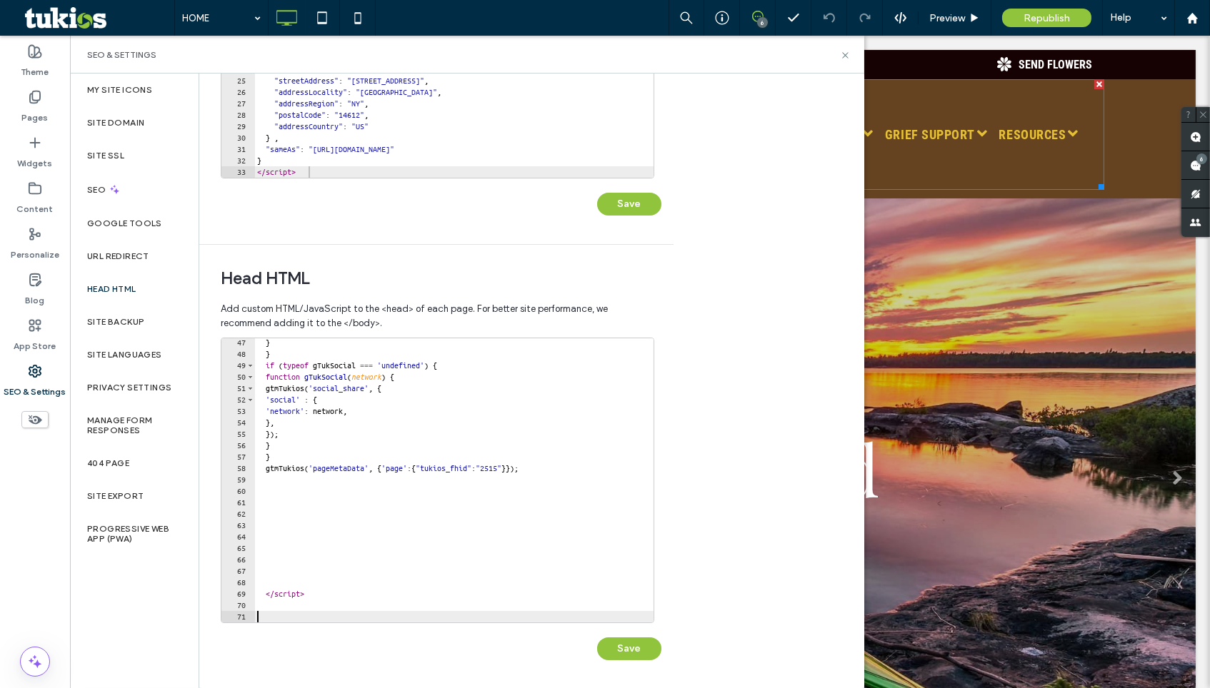
scroll to position [515, 0]
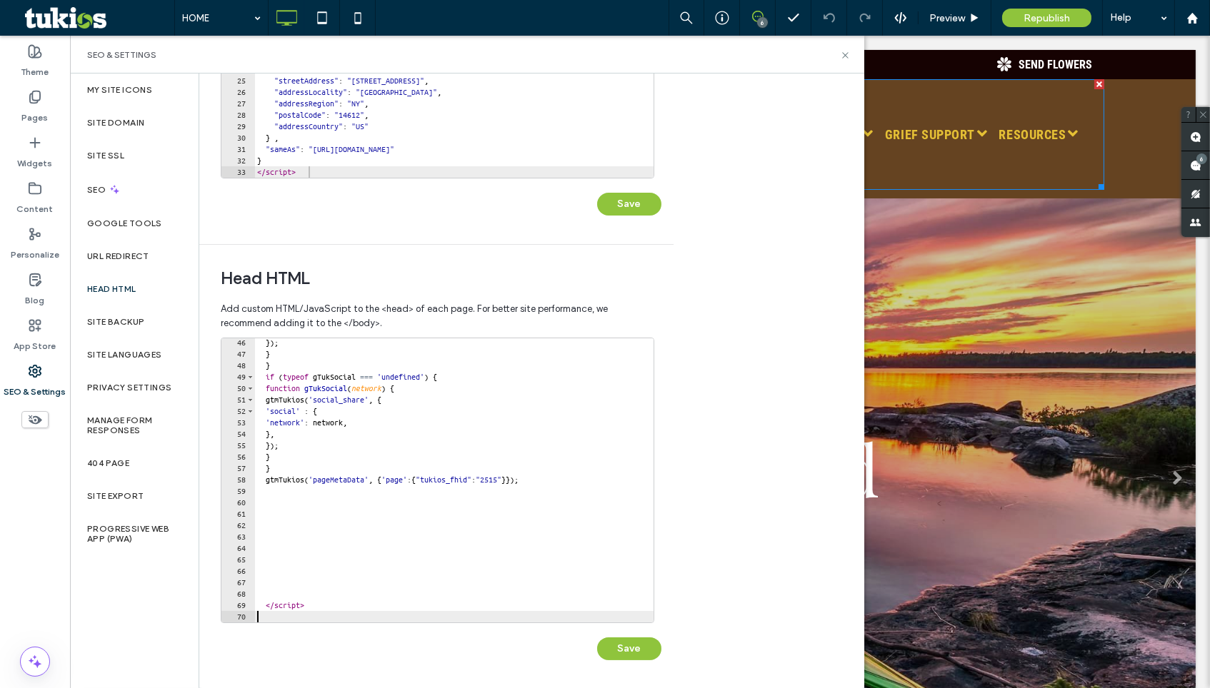
type textarea "*********"
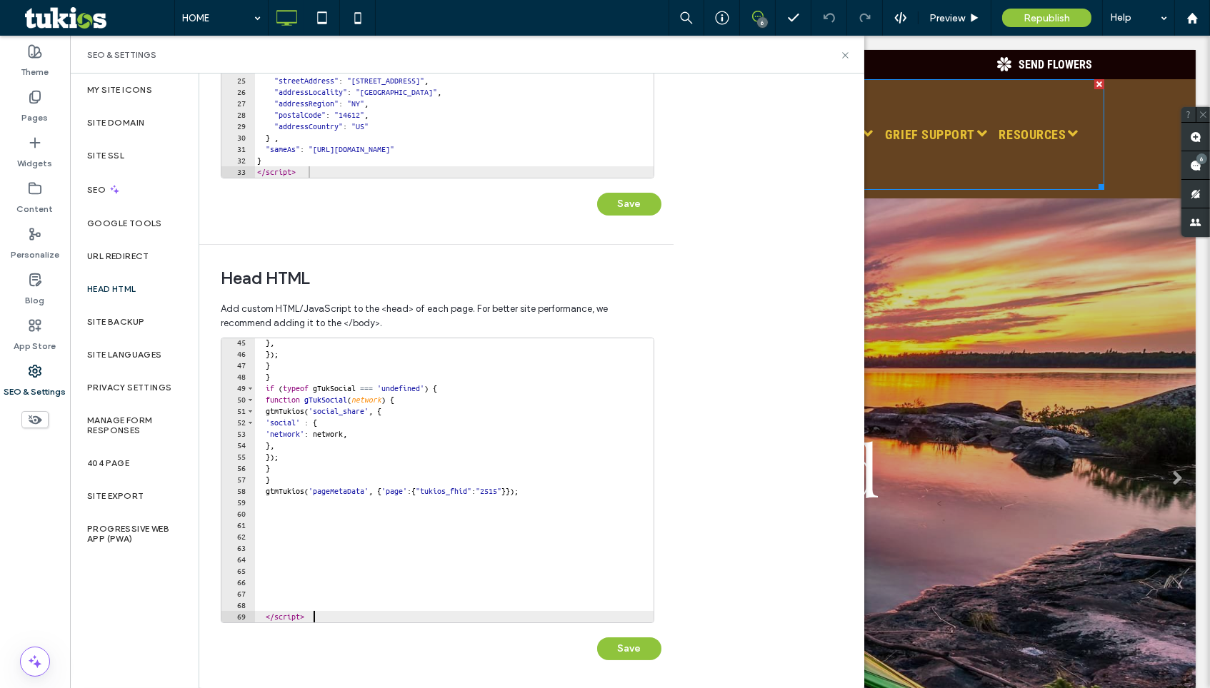
scroll to position [503, 0]
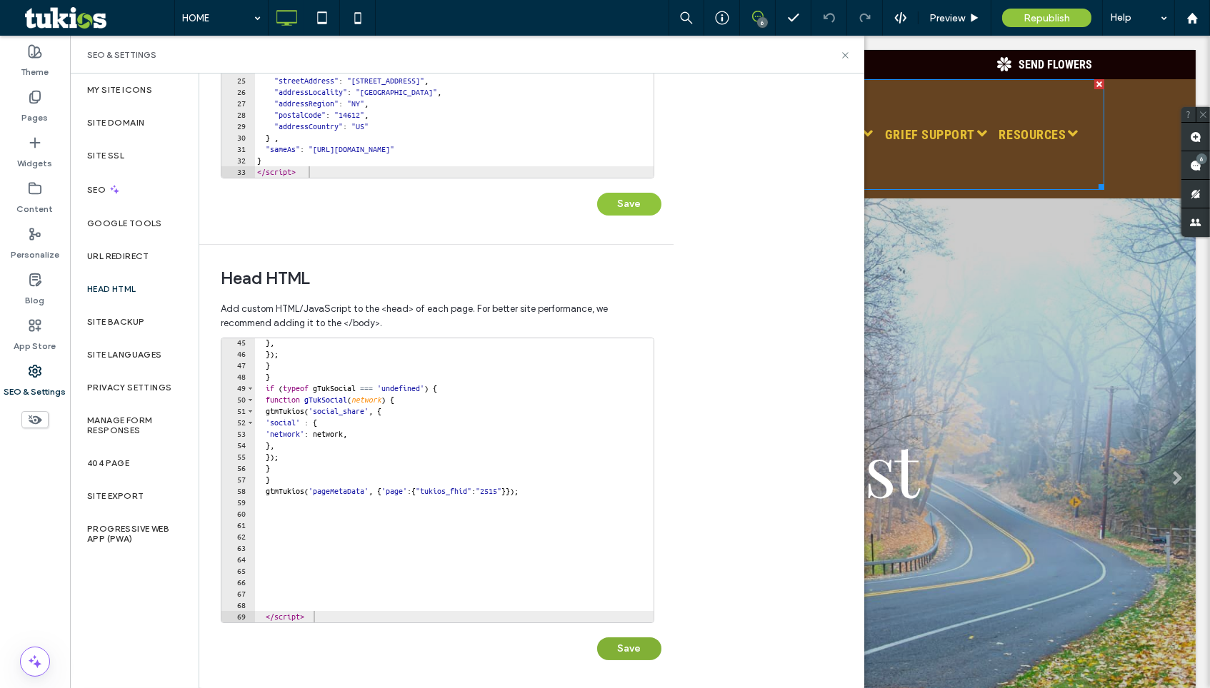
click at [618, 648] on button "Save" at bounding box center [629, 649] width 64 height 23
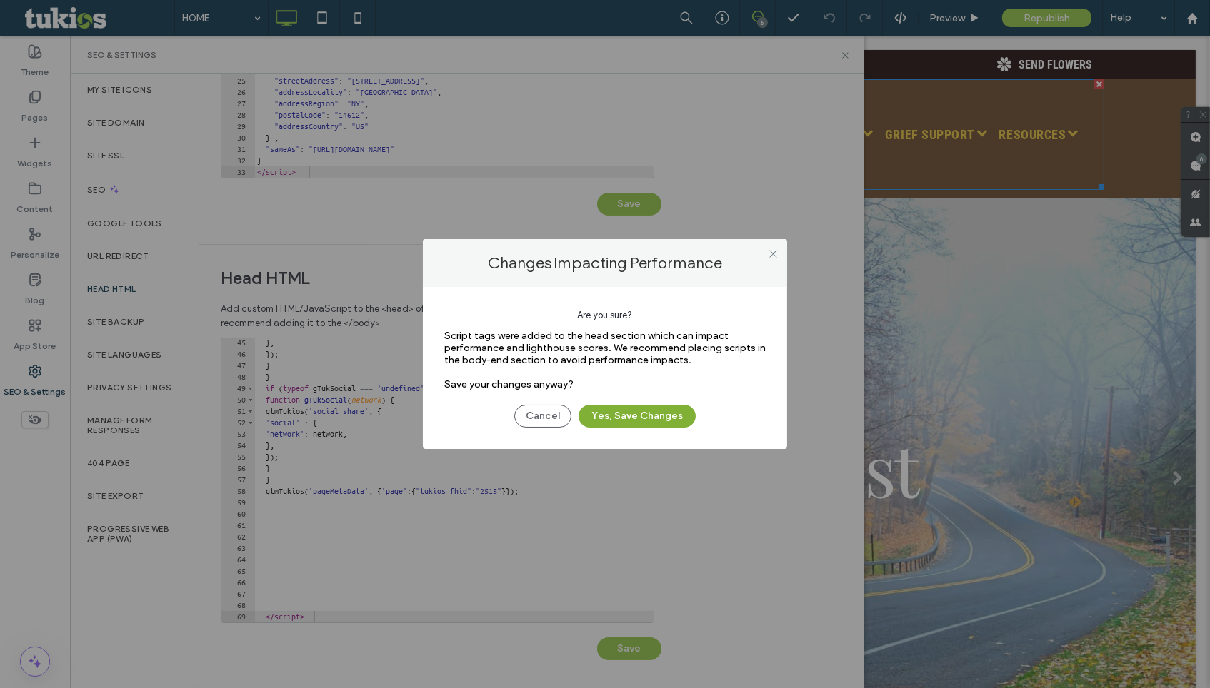
click at [636, 420] on button "Yes, Save Changes" at bounding box center [636, 416] width 117 height 23
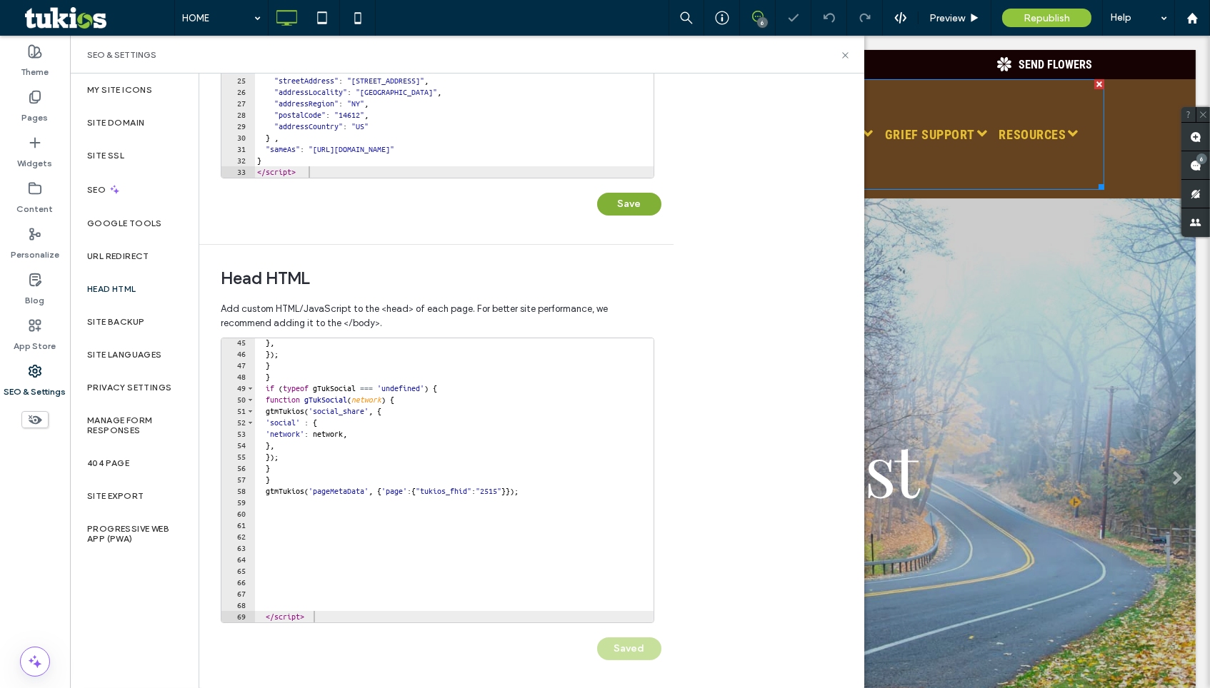
click at [622, 203] on button "Save" at bounding box center [629, 204] width 64 height 23
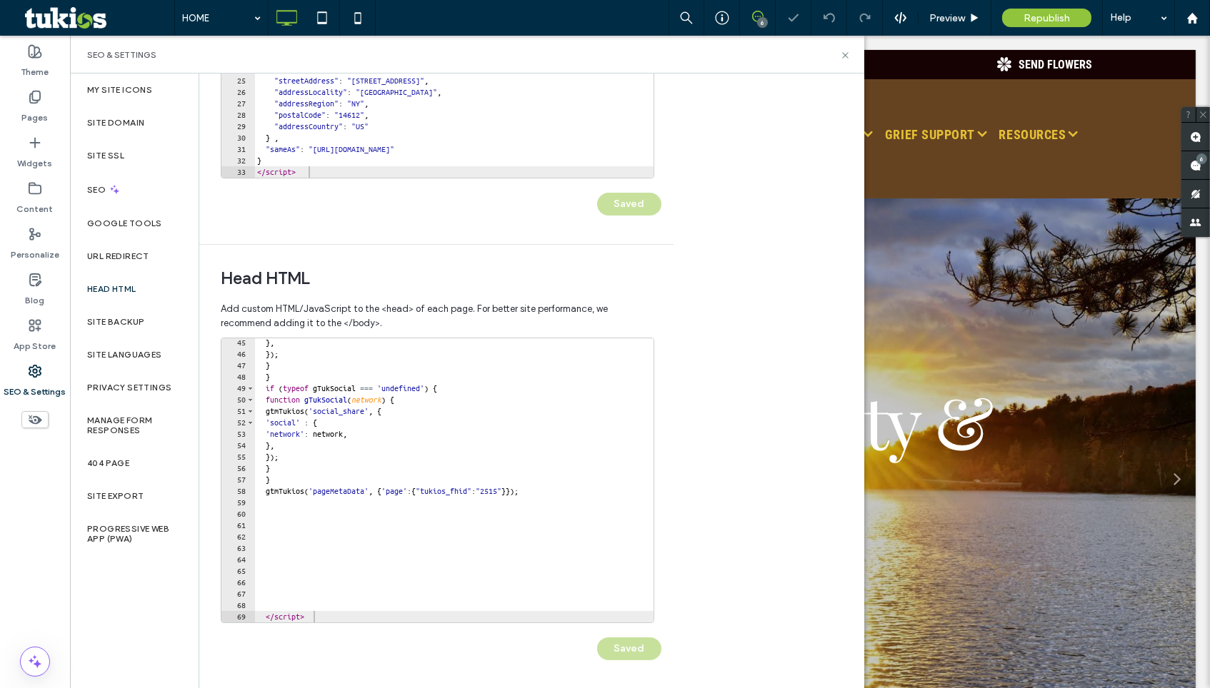
scroll to position [0, 0]
click at [1042, 11] on div "Republish" at bounding box center [1046, 18] width 89 height 19
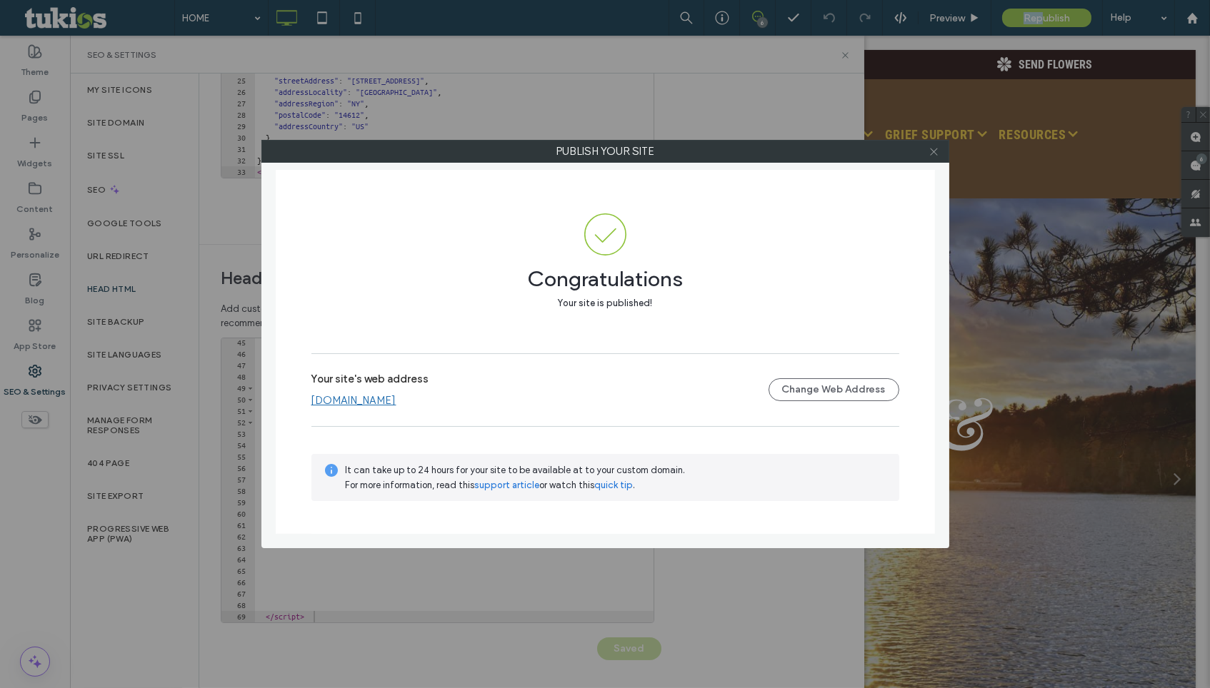
click at [933, 153] on icon at bounding box center [933, 151] width 11 height 11
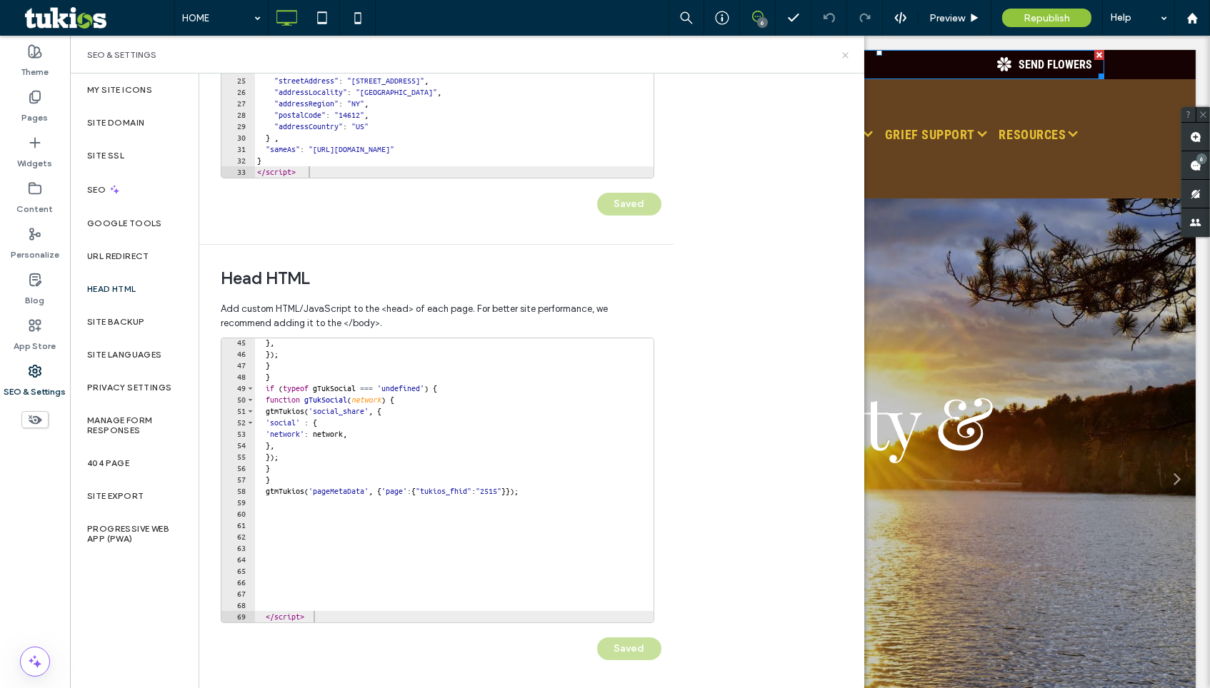
click at [844, 56] on icon at bounding box center [845, 55] width 11 height 11
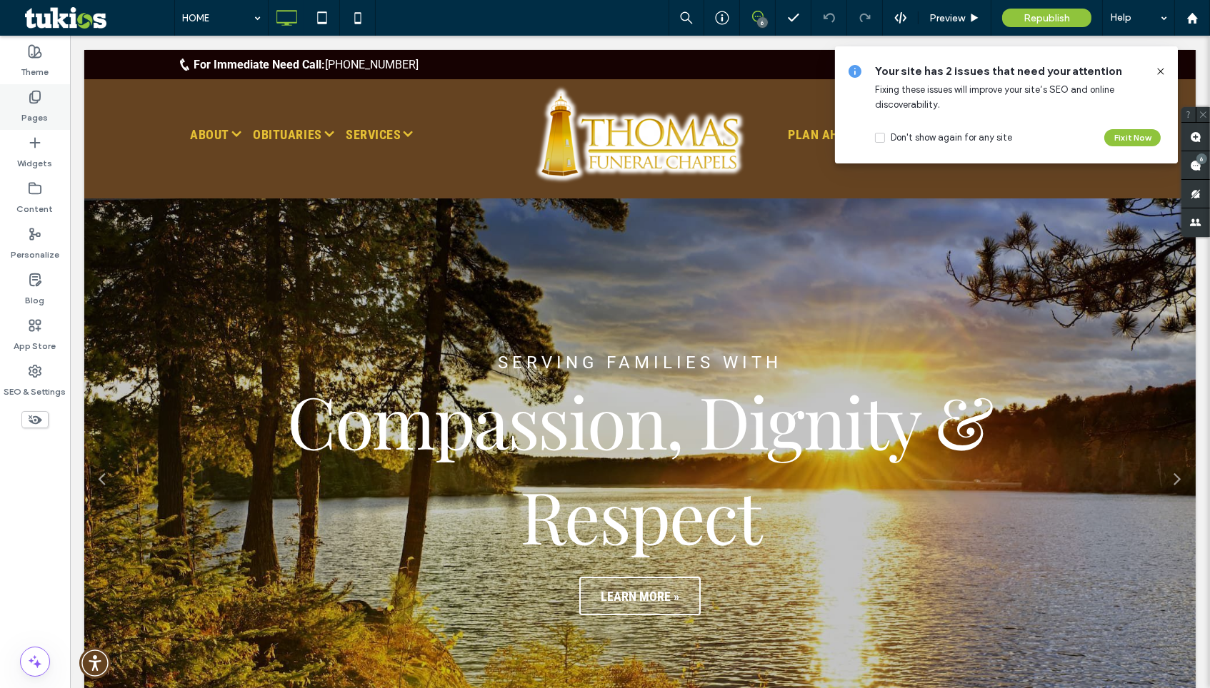
click at [37, 101] on use at bounding box center [35, 97] width 10 height 12
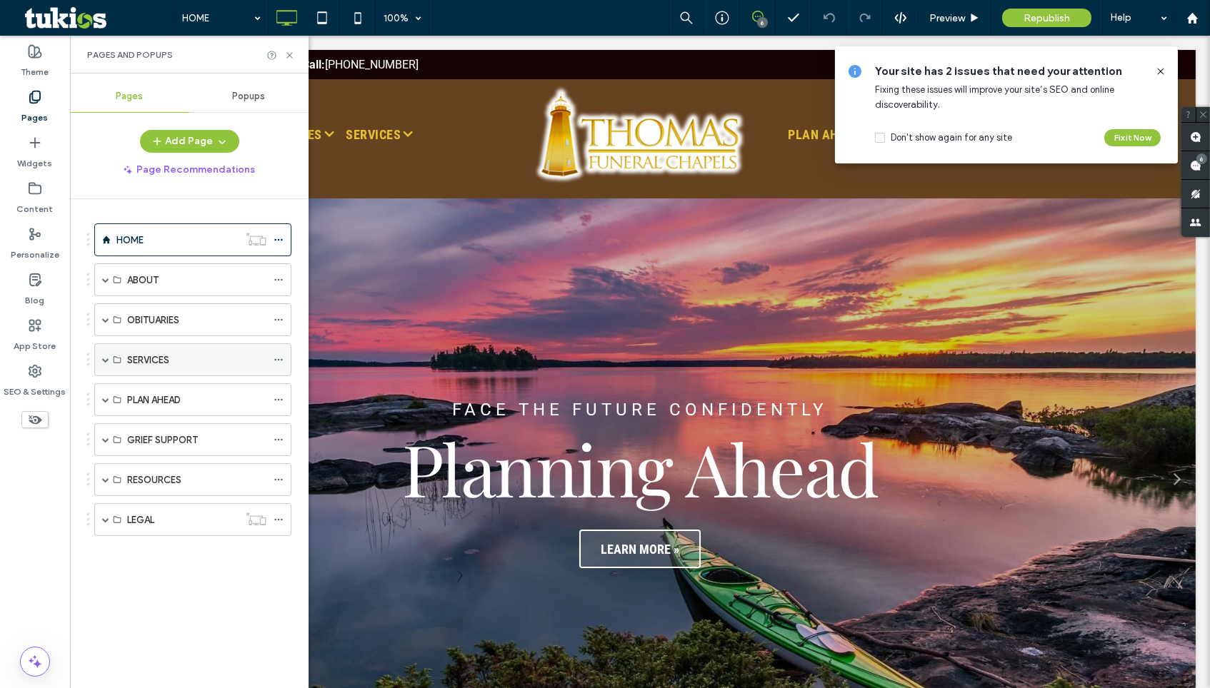
click at [99, 361] on div "SERVICES" at bounding box center [192, 359] width 197 height 33
click at [104, 356] on span at bounding box center [105, 359] width 7 height 7
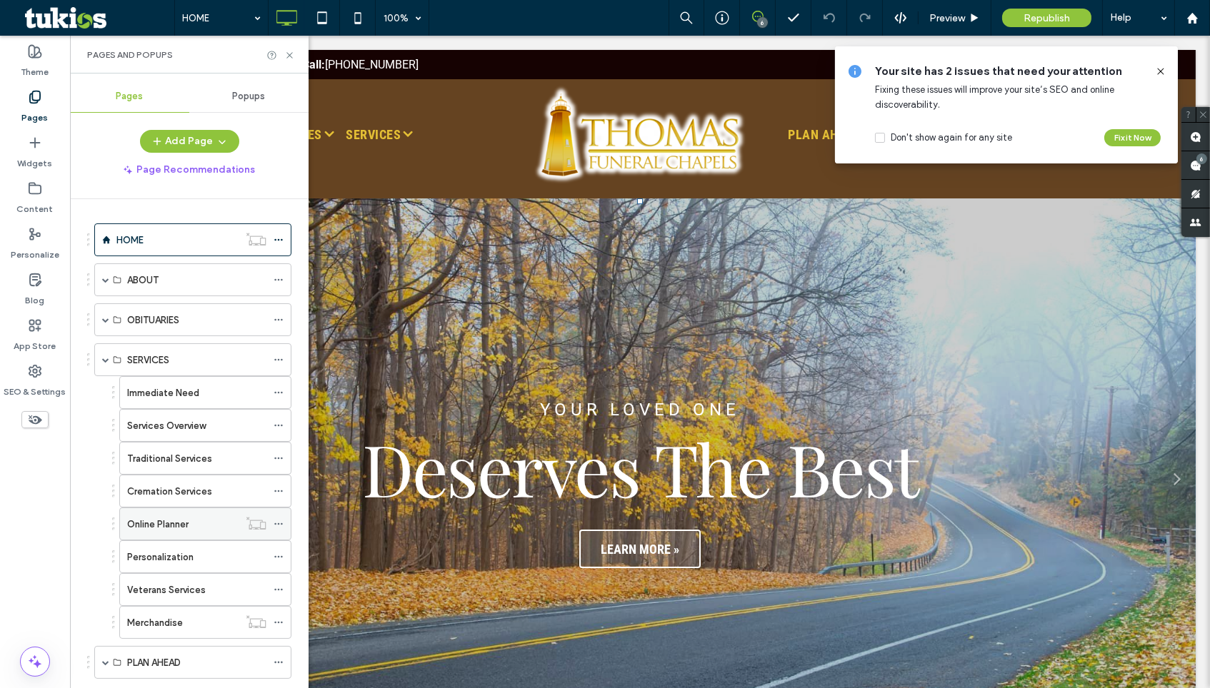
click at [198, 523] on div "Online Planner" at bounding box center [182, 524] width 111 height 15
click at [0, 0] on div at bounding box center [0, 0] width 0 height 0
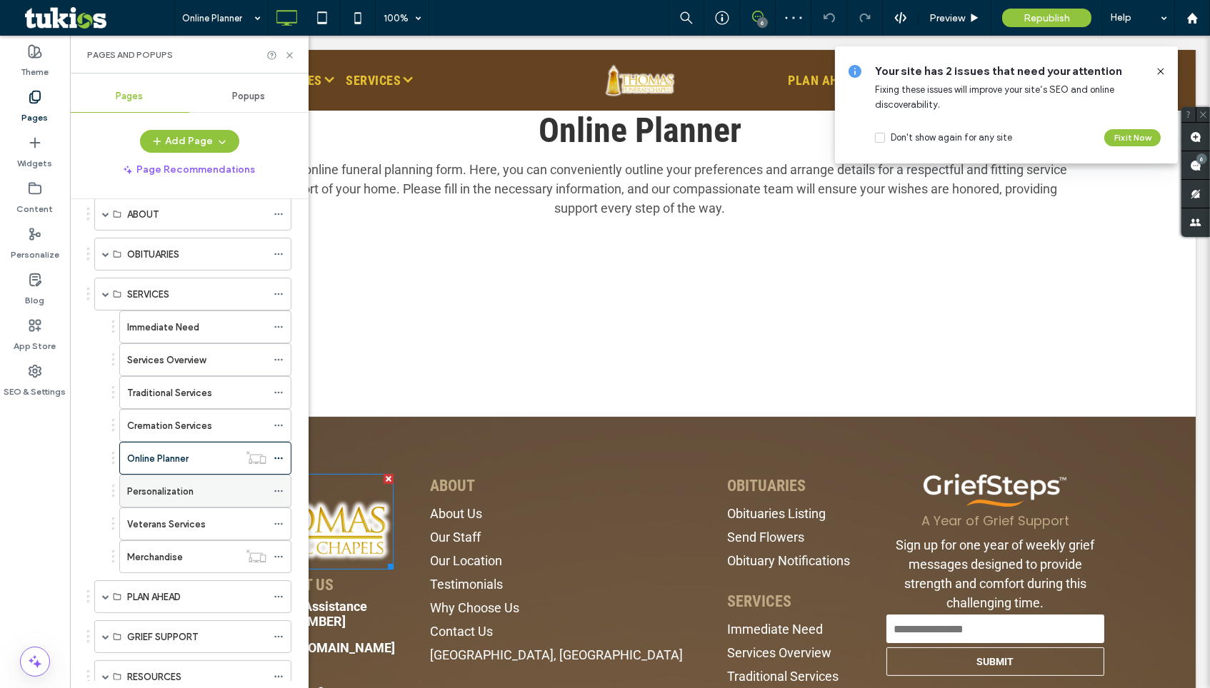
scroll to position [79, 0]
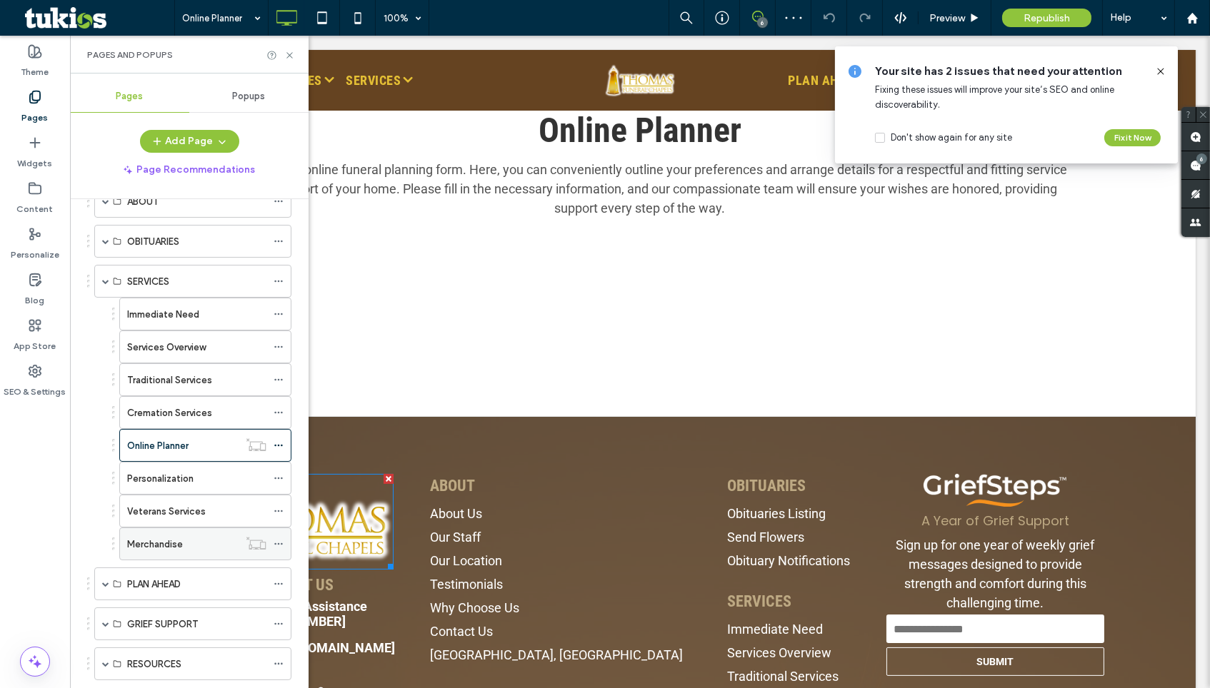
click at [208, 551] on div "Merchandise" at bounding box center [182, 544] width 111 height 15
click at [0, 0] on div at bounding box center [0, 0] width 0 height 0
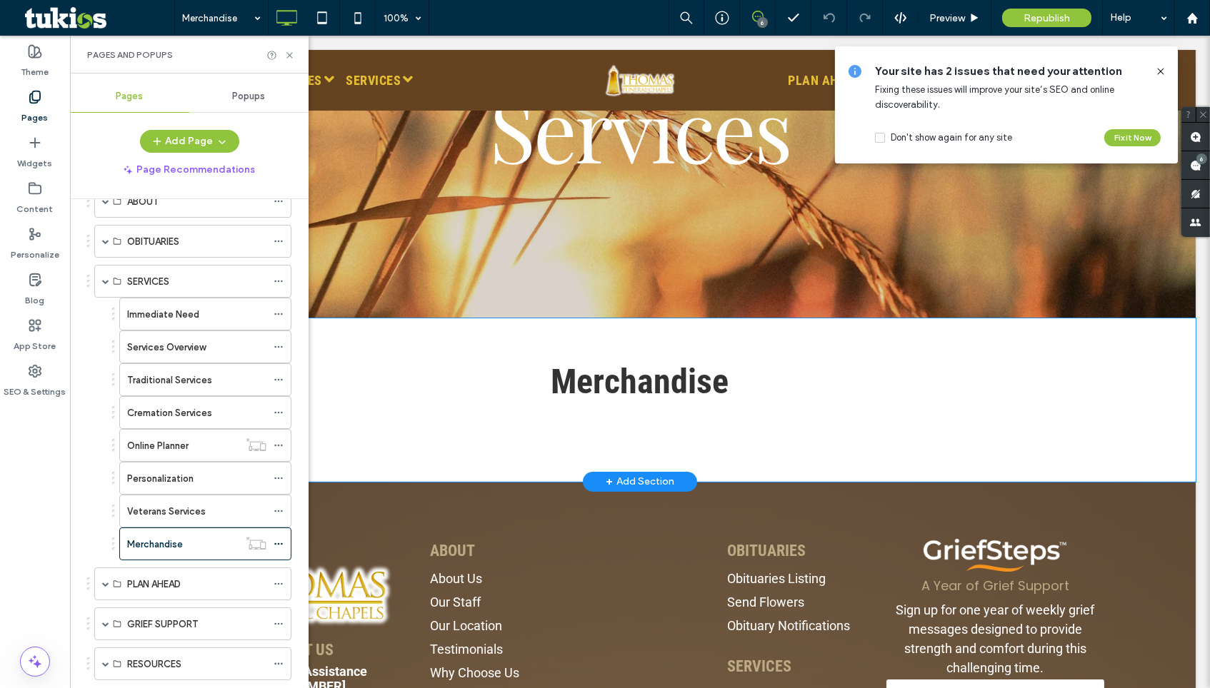
scroll to position [259, 0]
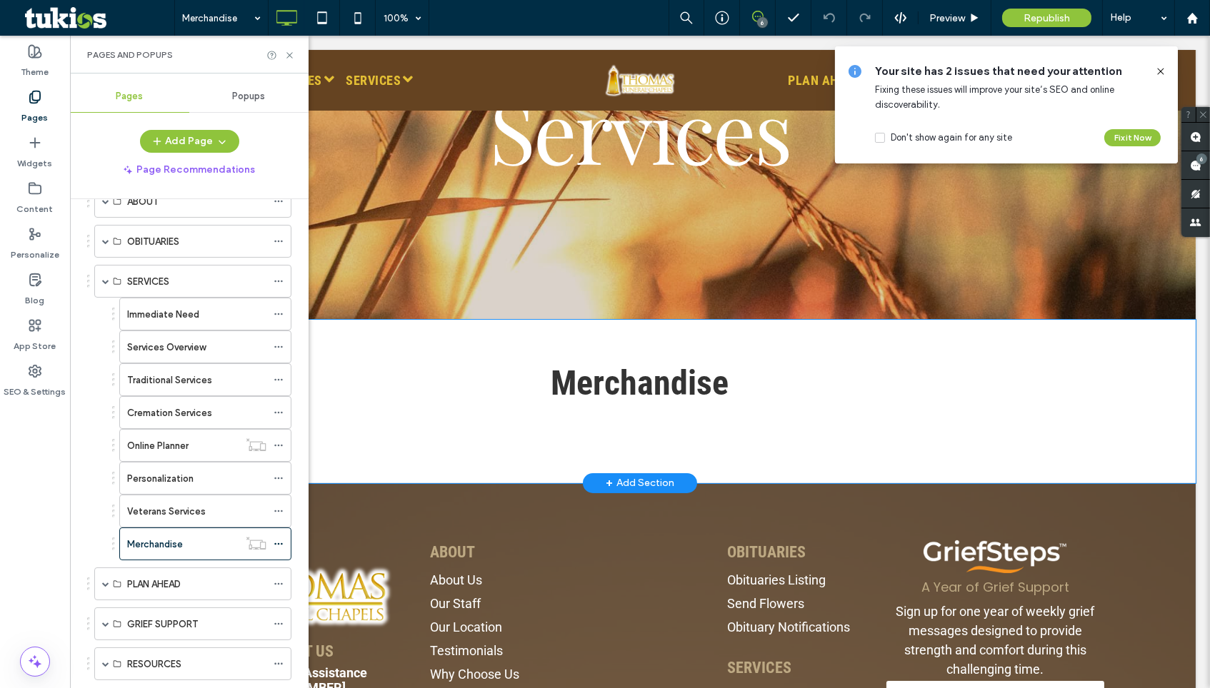
click at [573, 449] on div "Merchandise MobileCatalog × Please wait while we load the catalog... Click To P…" at bounding box center [639, 402] width 1111 height 164
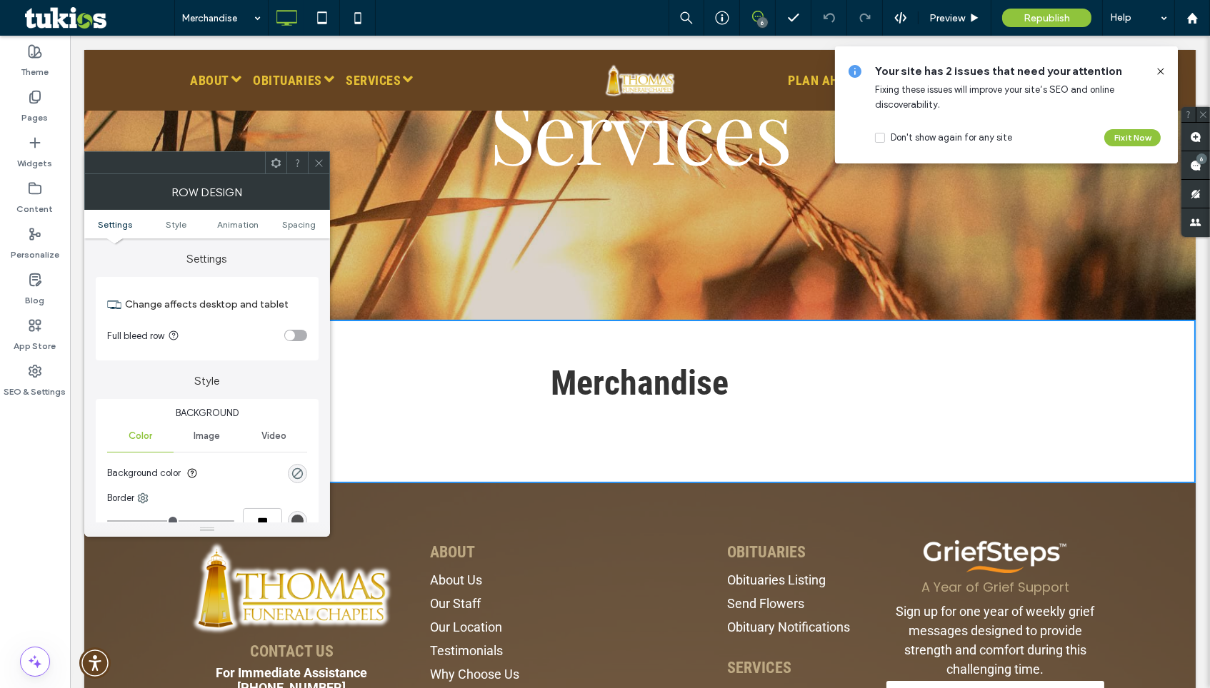
click at [325, 159] on div at bounding box center [318, 162] width 21 height 21
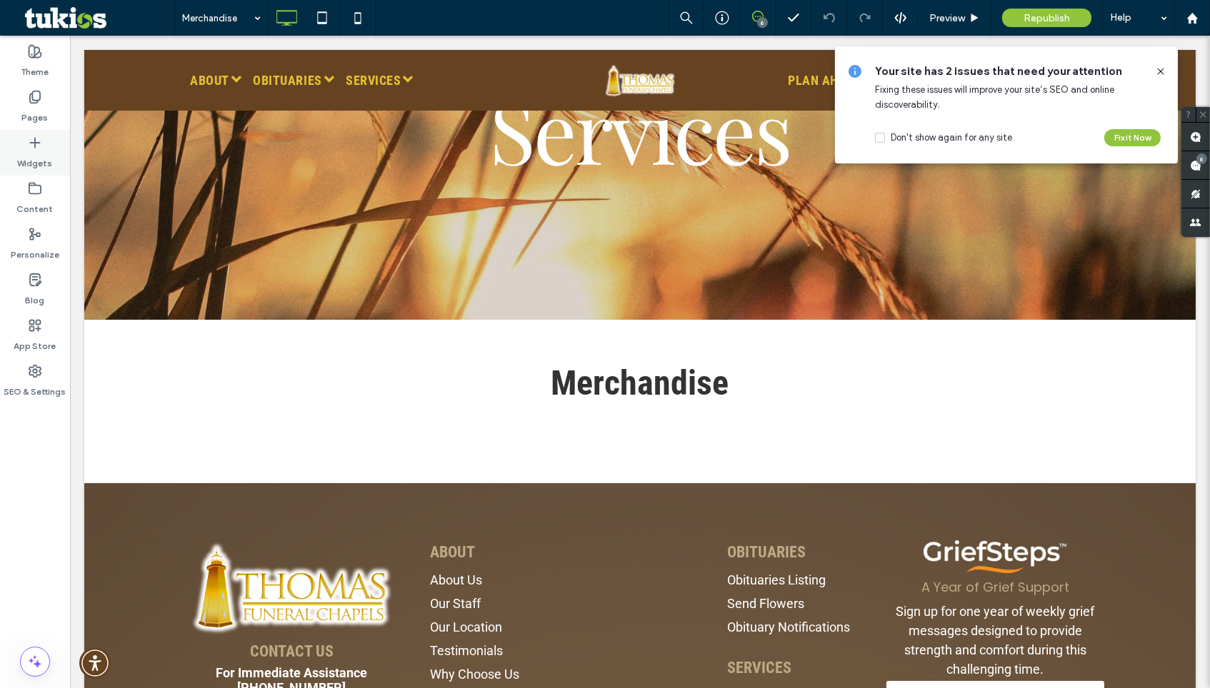
click at [46, 154] on label "Widgets" at bounding box center [35, 160] width 35 height 20
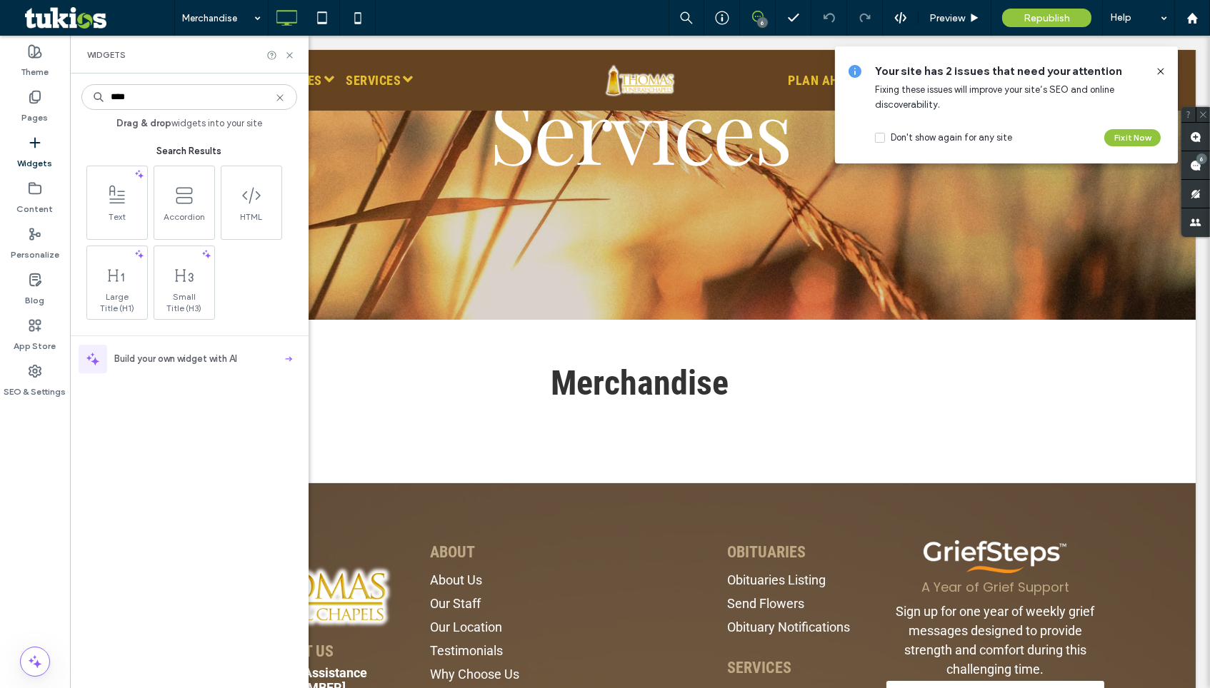
type input "****"
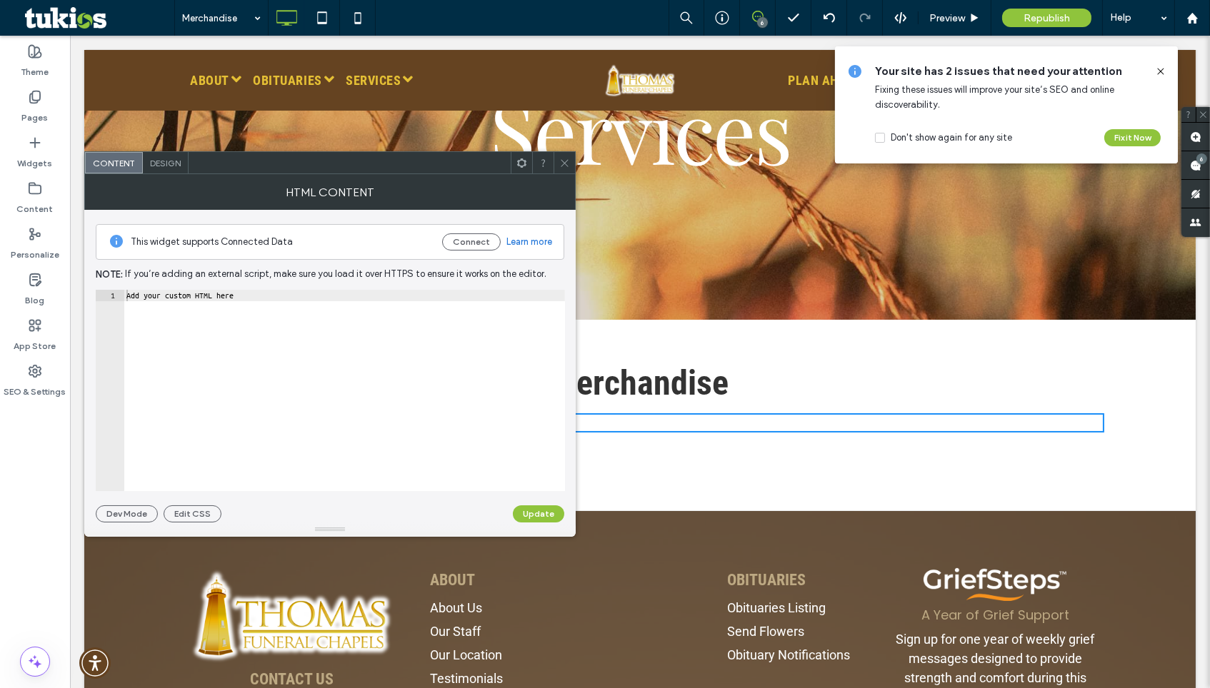
click at [135, 301] on div "Add your custom HTML here" at bounding box center [344, 402] width 441 height 224
paste textarea "*******"
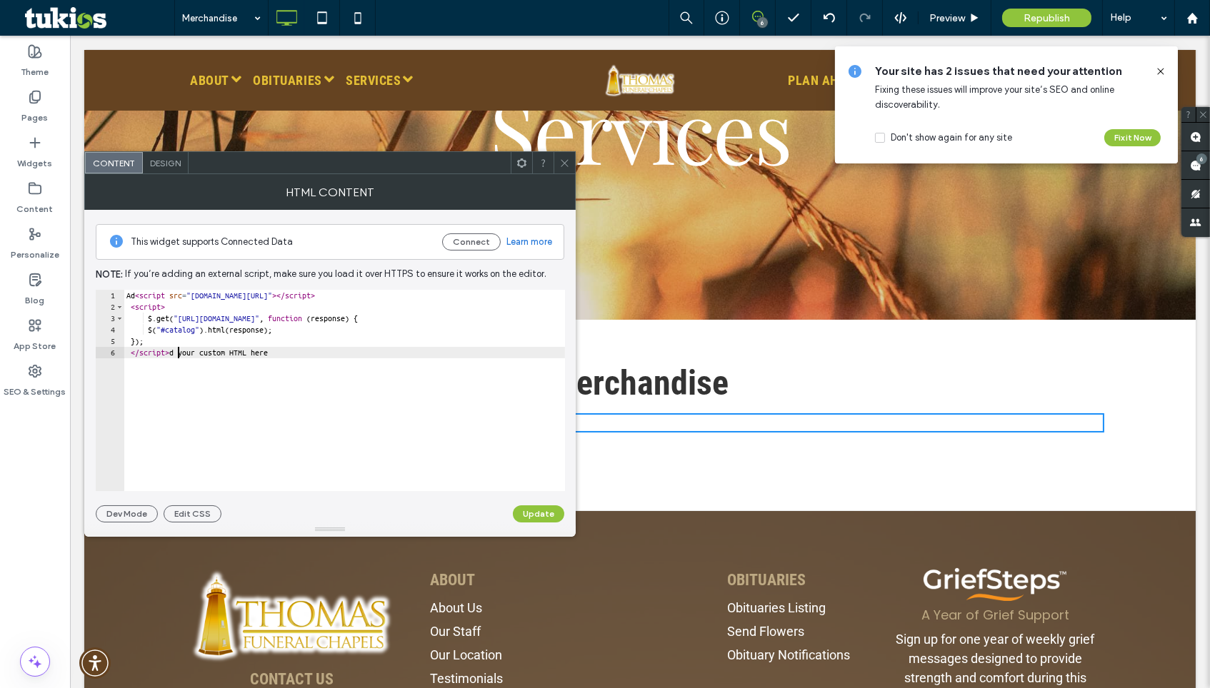
click at [136, 293] on div "Ad < script src = "cdnjs.cloudflare.com/ajax/libs/jquery/3.2.1/jquery.min.js" >…" at bounding box center [399, 402] width 551 height 224
click at [537, 517] on button "Update" at bounding box center [538, 514] width 51 height 17
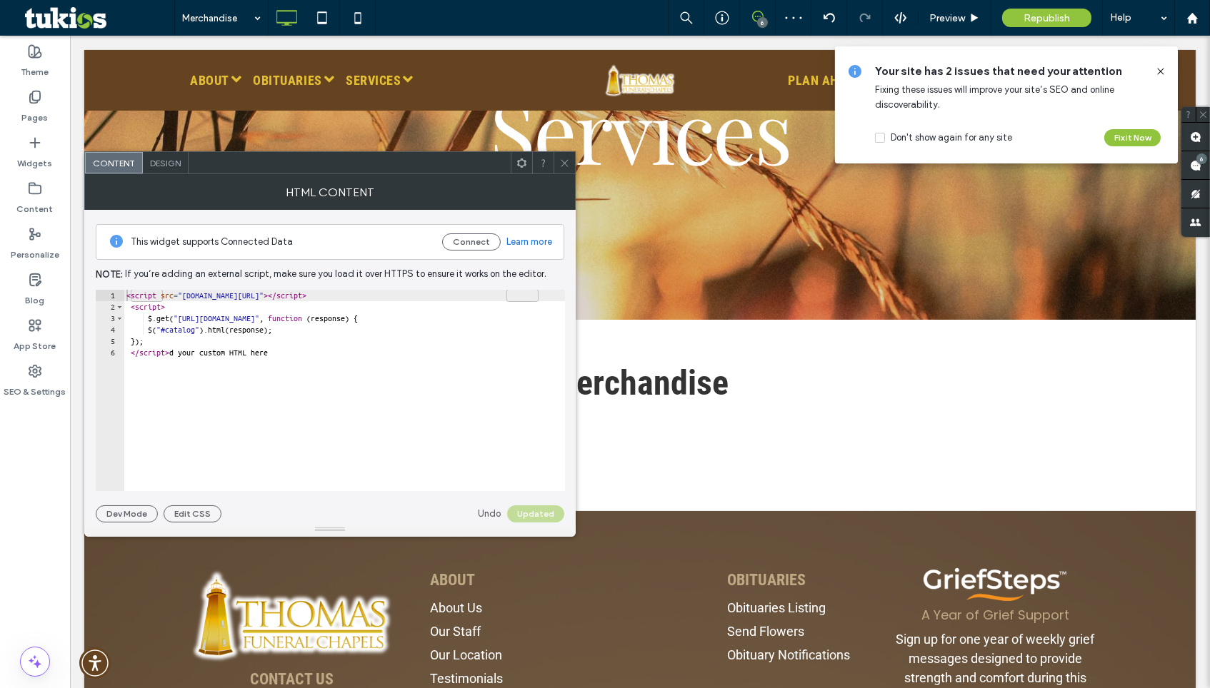
click at [298, 351] on div "< script src = "cdnjs.cloudflare.com/ajax/libs/jquery/3.2.1/jquery.min.js" > </…" at bounding box center [399, 402] width 551 height 224
type textarea "*********"
click at [544, 508] on button "Update" at bounding box center [538, 514] width 51 height 17
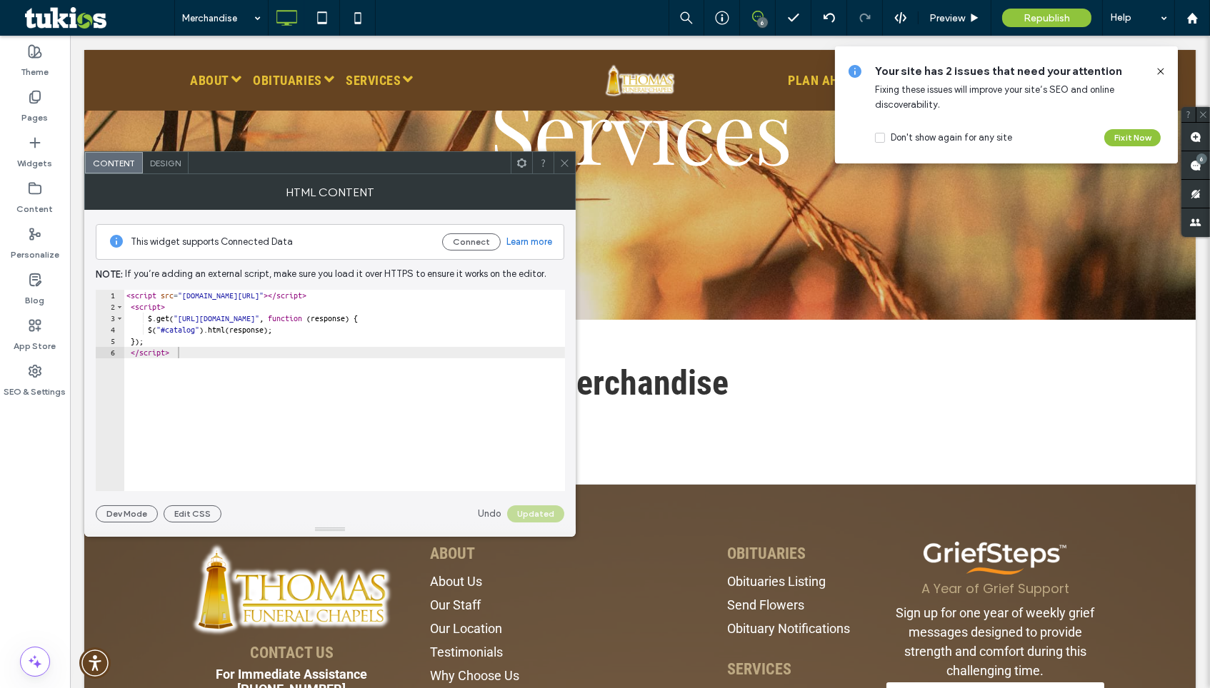
click at [563, 164] on icon at bounding box center [564, 163] width 11 height 11
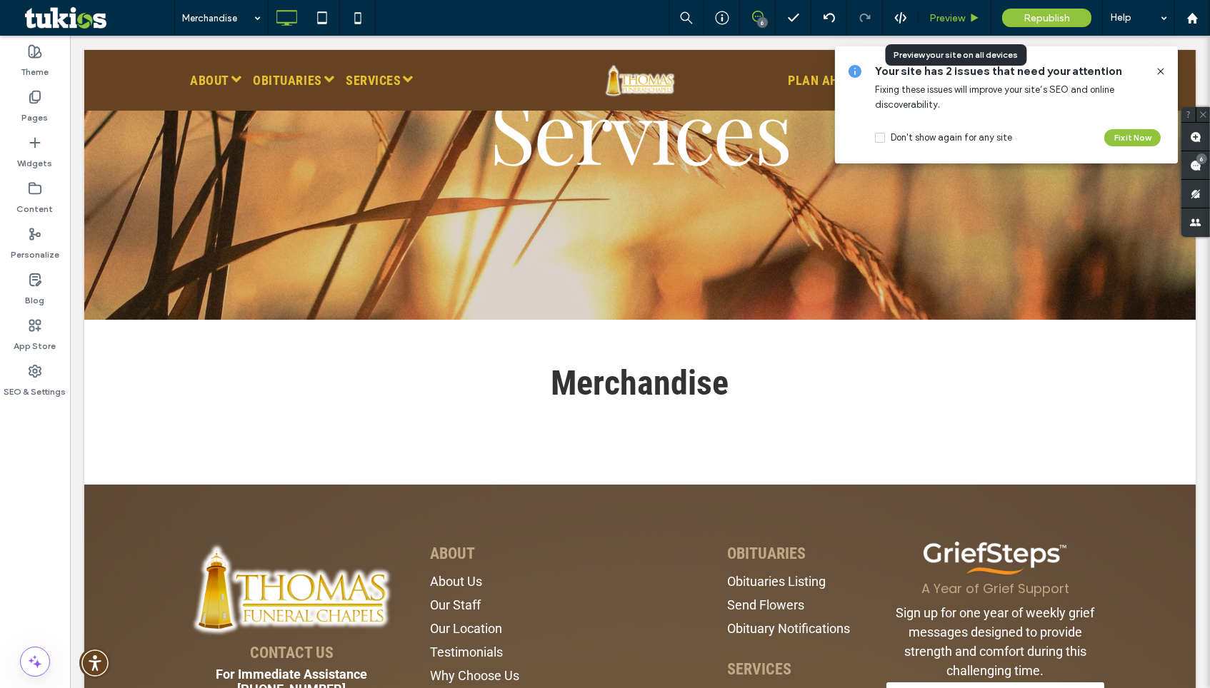
click at [939, 12] on span "Preview" at bounding box center [947, 18] width 36 height 12
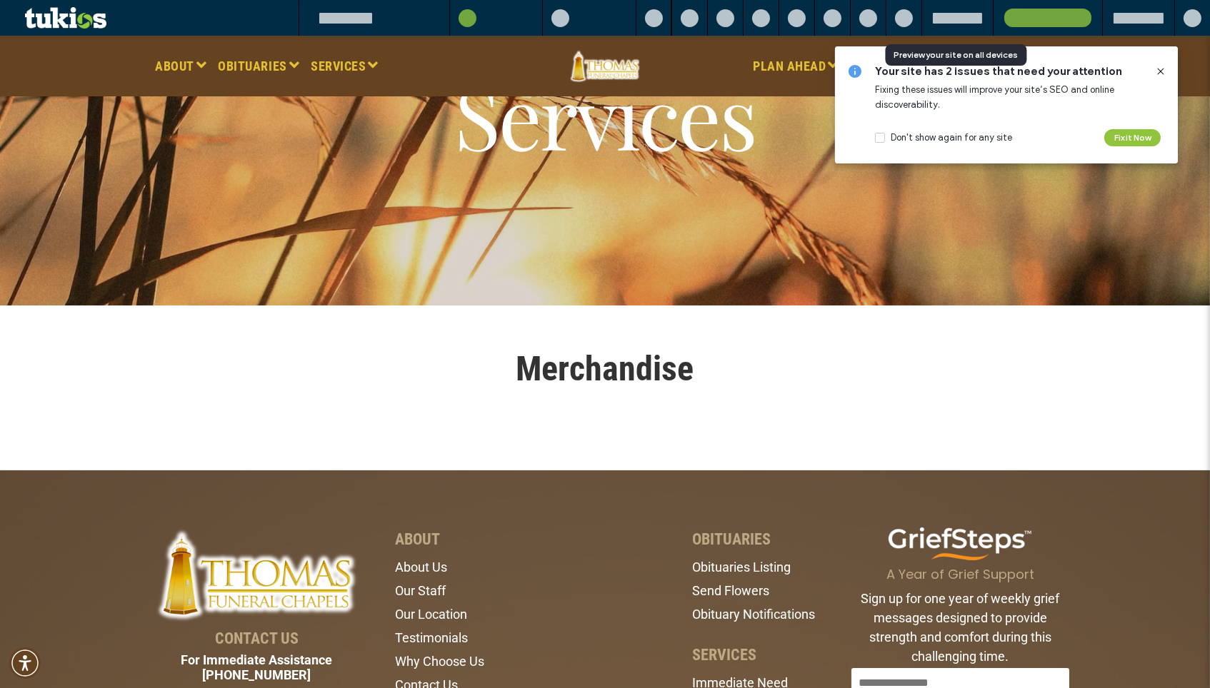
scroll to position [257, 0]
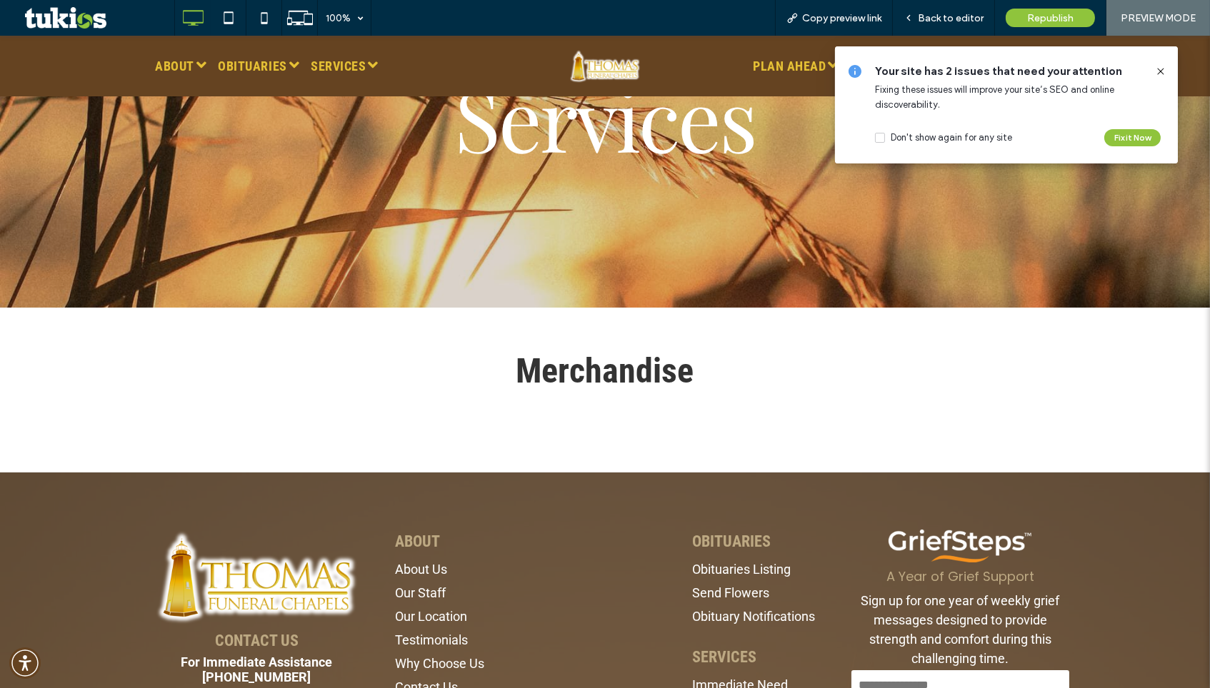
click at [1164, 71] on icon at bounding box center [1160, 71] width 11 height 11
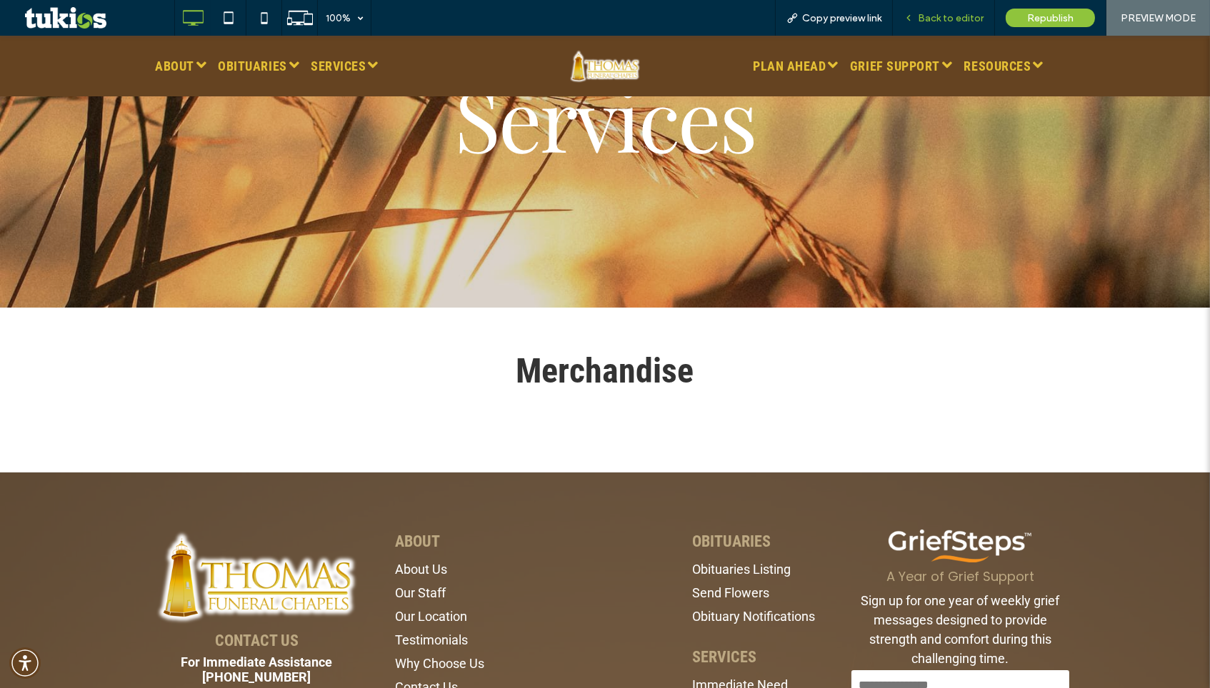
click at [945, 5] on div "Back to editor" at bounding box center [944, 18] width 102 height 36
click at [969, 21] on span "Back to editor" at bounding box center [951, 18] width 66 height 12
